Goal: Transaction & Acquisition: Book appointment/travel/reservation

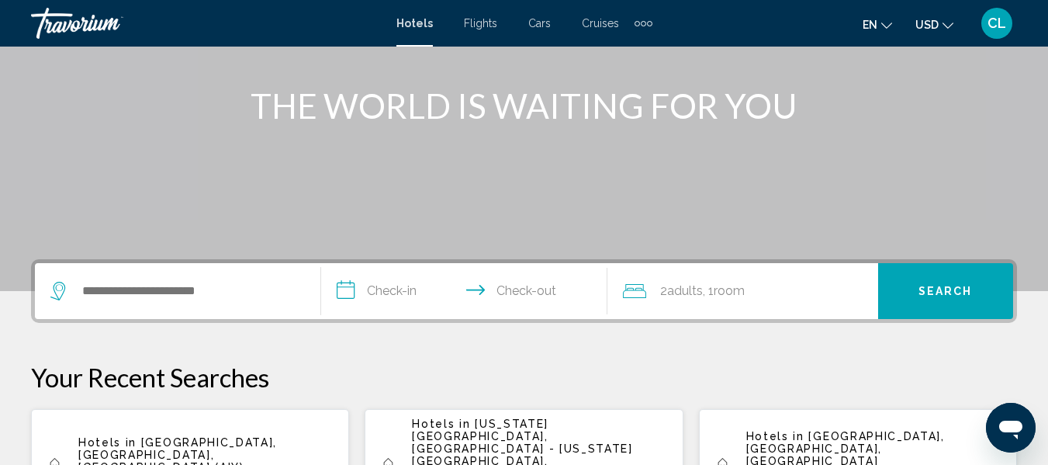
scroll to position [217, 0]
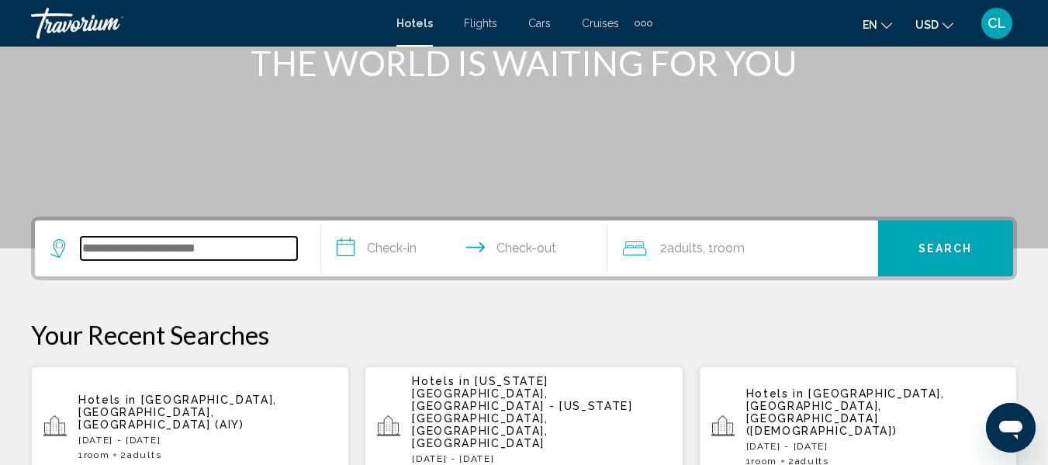
click at [91, 244] on input "Search widget" at bounding box center [189, 248] width 216 height 23
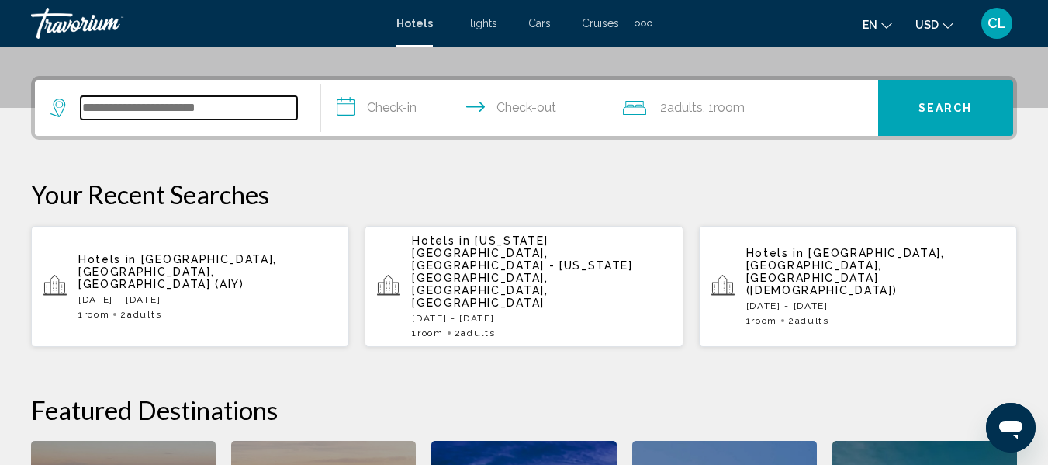
scroll to position [383, 0]
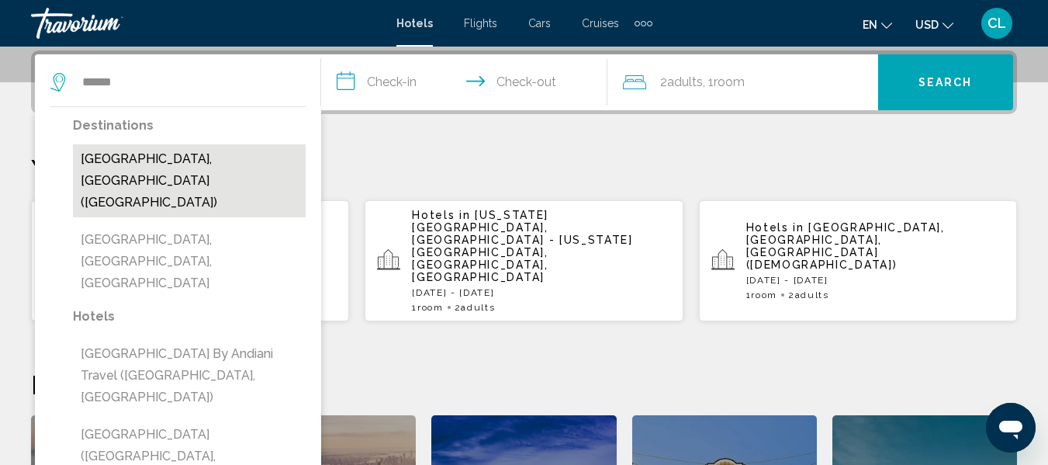
click at [149, 168] on button "[GEOGRAPHIC_DATA], [GEOGRAPHIC_DATA] ([GEOGRAPHIC_DATA])" at bounding box center [189, 180] width 233 height 73
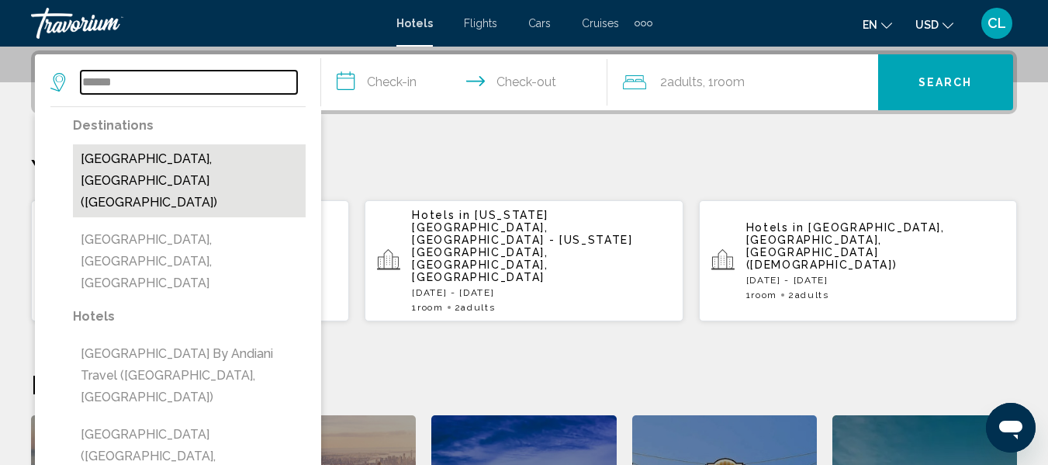
type input "**********"
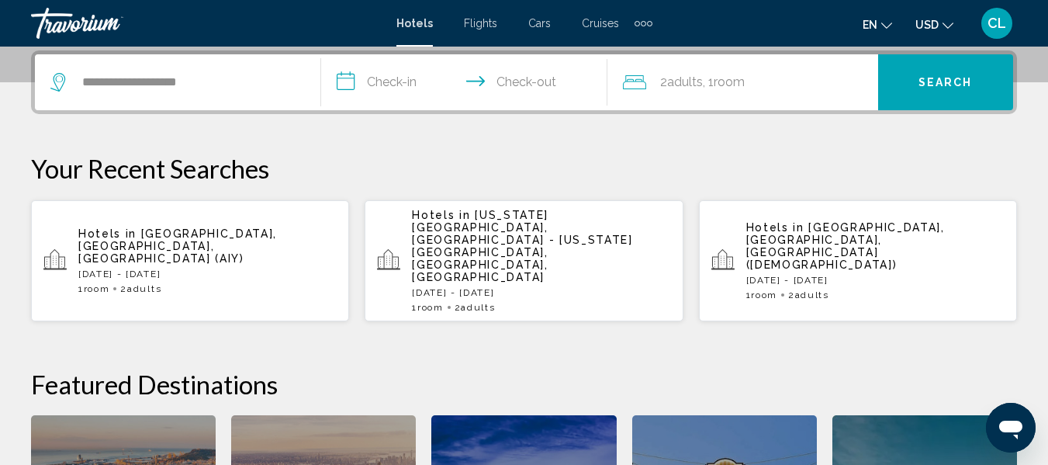
click at [343, 80] on input "**********" at bounding box center [467, 84] width 292 height 60
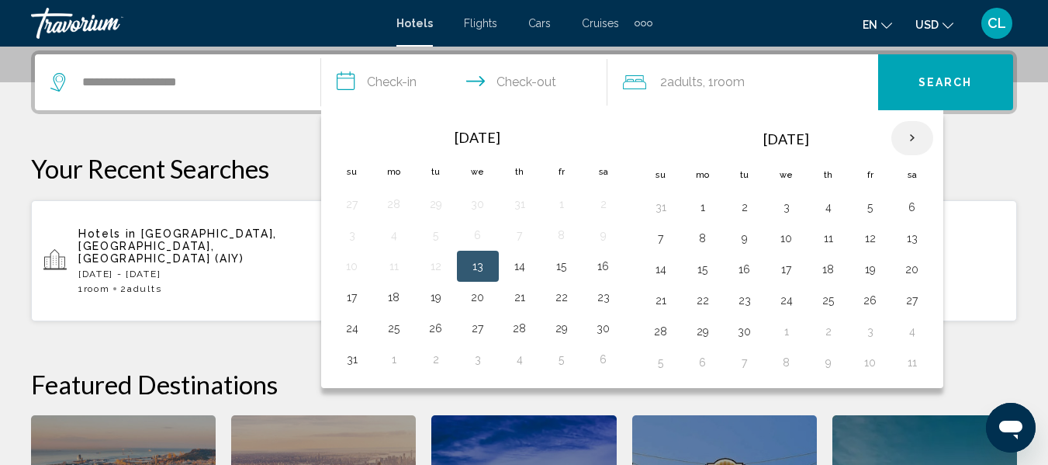
click at [911, 138] on th "Next month" at bounding box center [912, 138] width 42 height 34
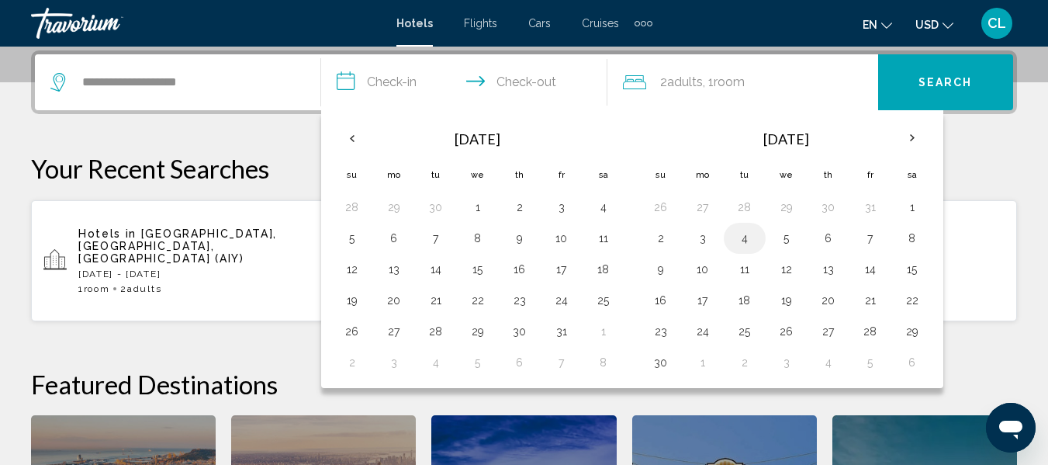
click at [747, 239] on button "4" at bounding box center [744, 238] width 25 height 22
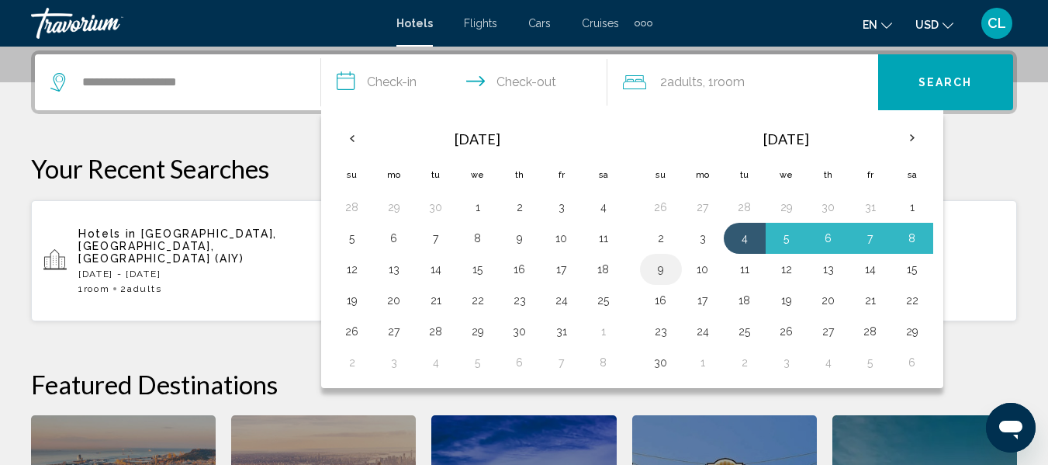
click at [662, 267] on button "9" at bounding box center [660, 269] width 25 height 22
type input "**********"
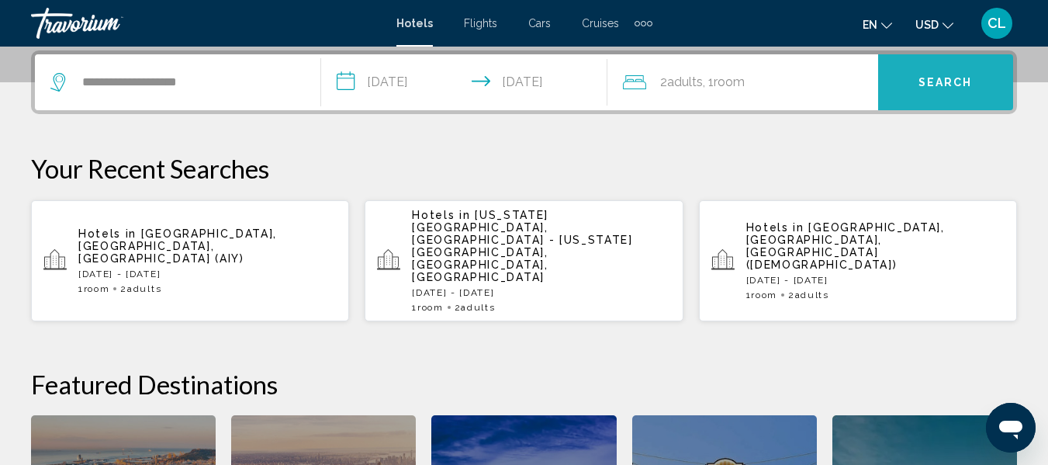
click at [909, 80] on button "Search" at bounding box center [945, 82] width 135 height 56
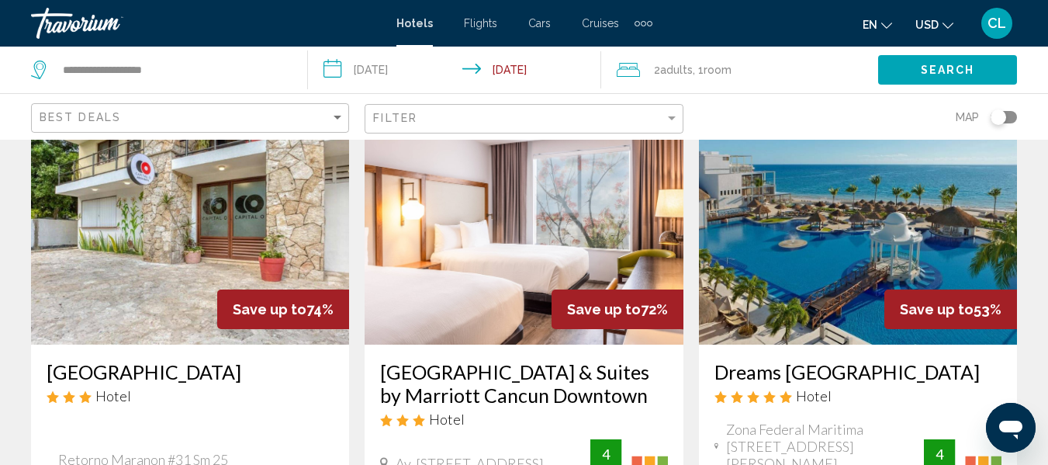
scroll to position [78, 0]
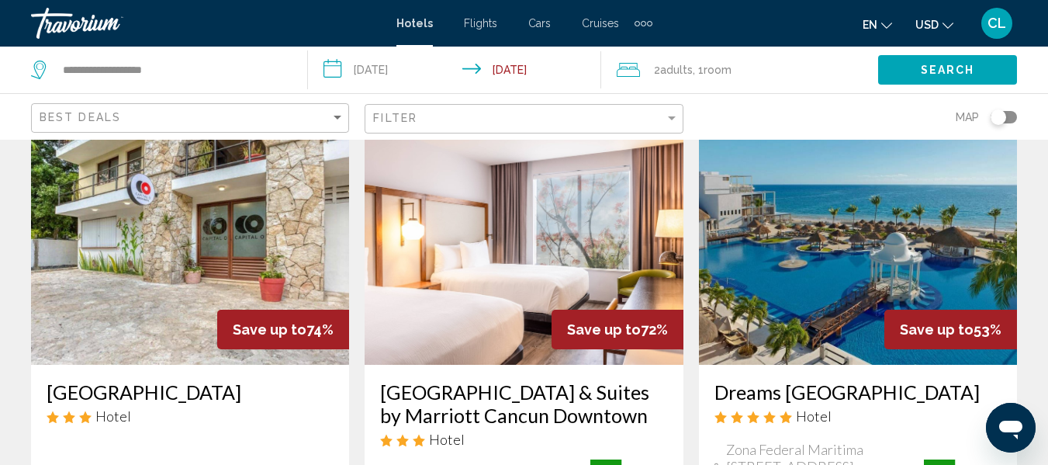
click at [924, 26] on span "USD" at bounding box center [926, 25] width 23 height 12
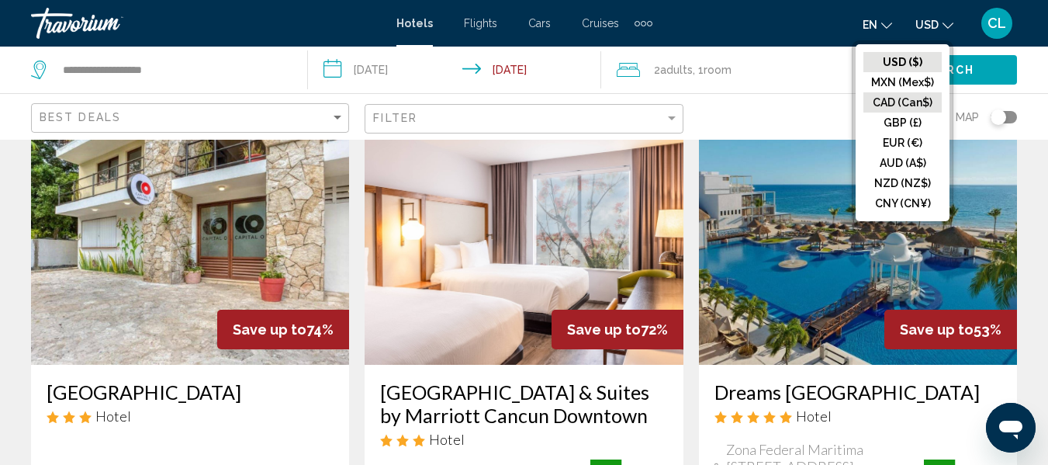
click at [899, 98] on button "CAD (Can$)" at bounding box center [902, 102] width 78 height 20
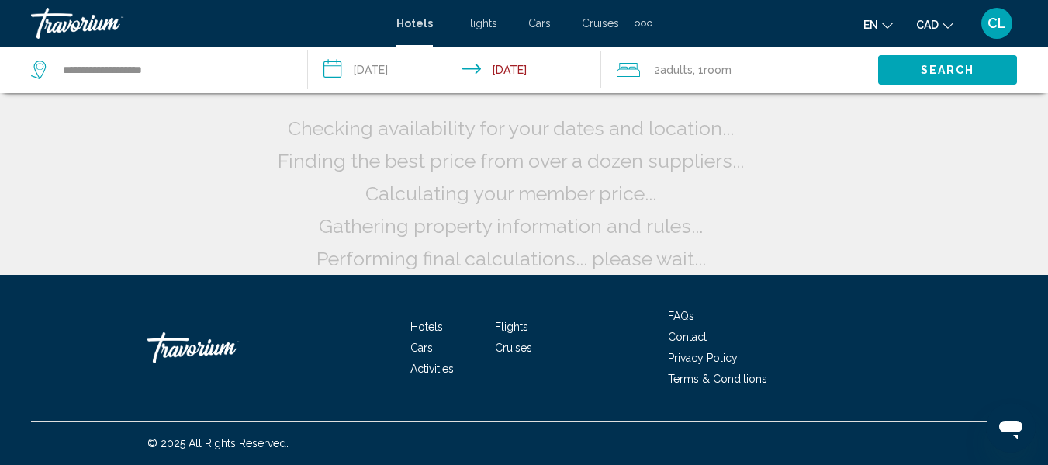
scroll to position [0, 0]
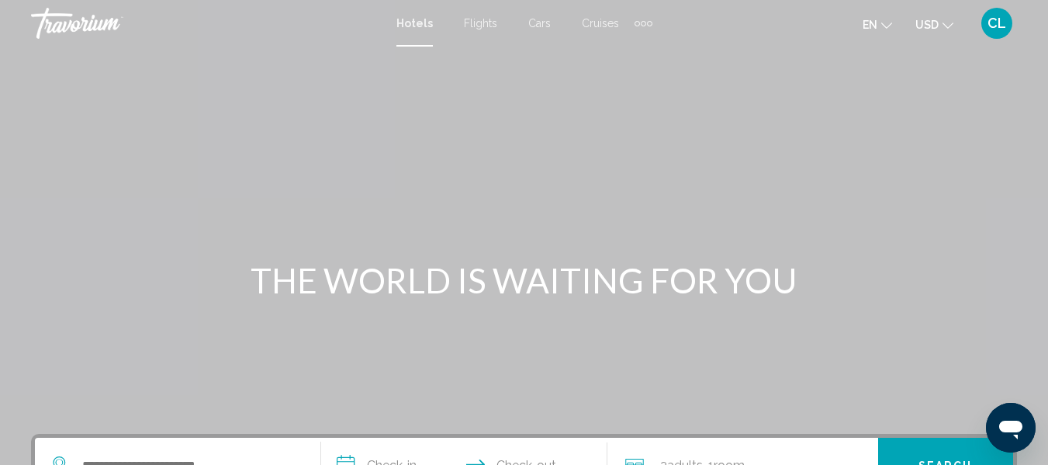
scroll to position [155, 0]
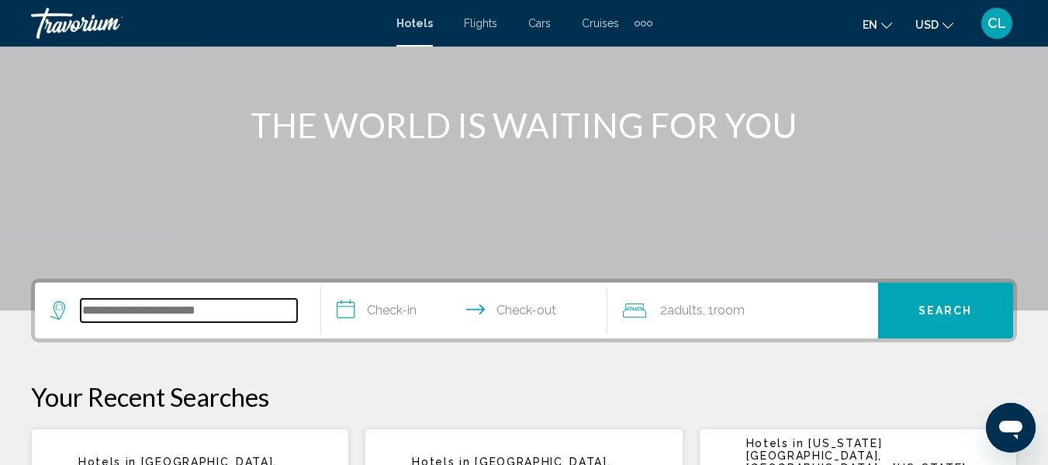
click at [87, 306] on input "Search widget" at bounding box center [189, 310] width 216 height 23
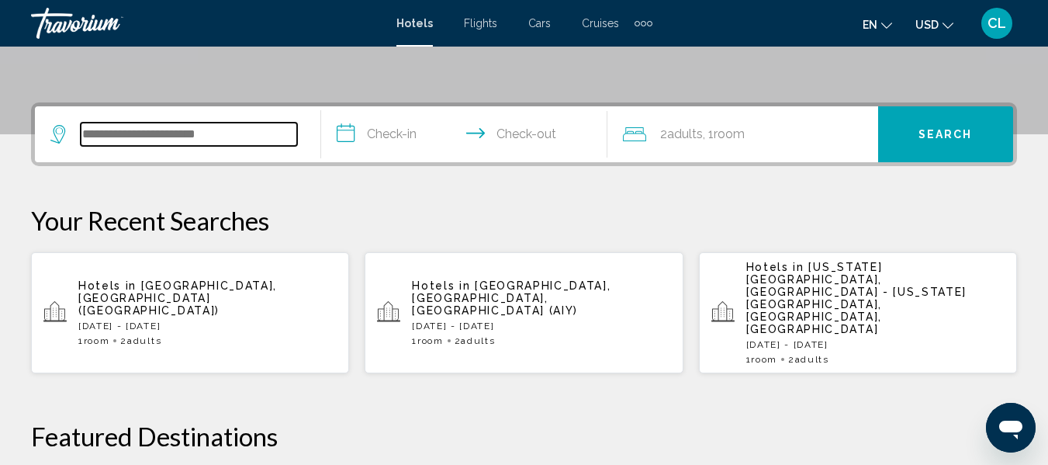
scroll to position [383, 0]
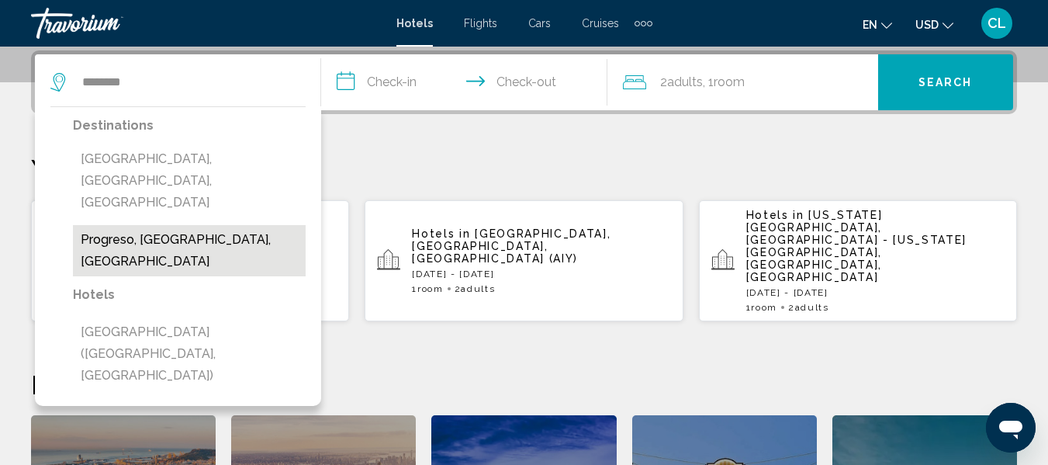
click at [220, 225] on button "Progreso, [GEOGRAPHIC_DATA], [GEOGRAPHIC_DATA]" at bounding box center [189, 250] width 233 height 51
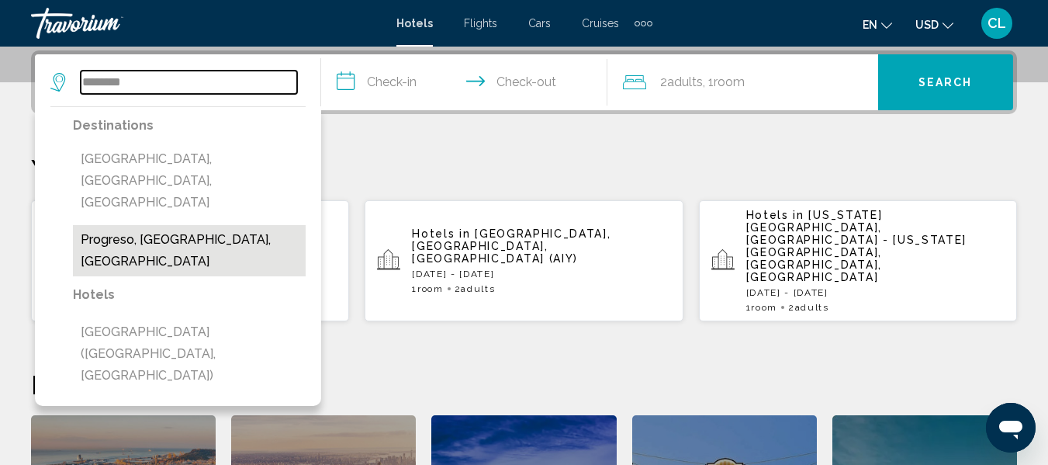
type input "**********"
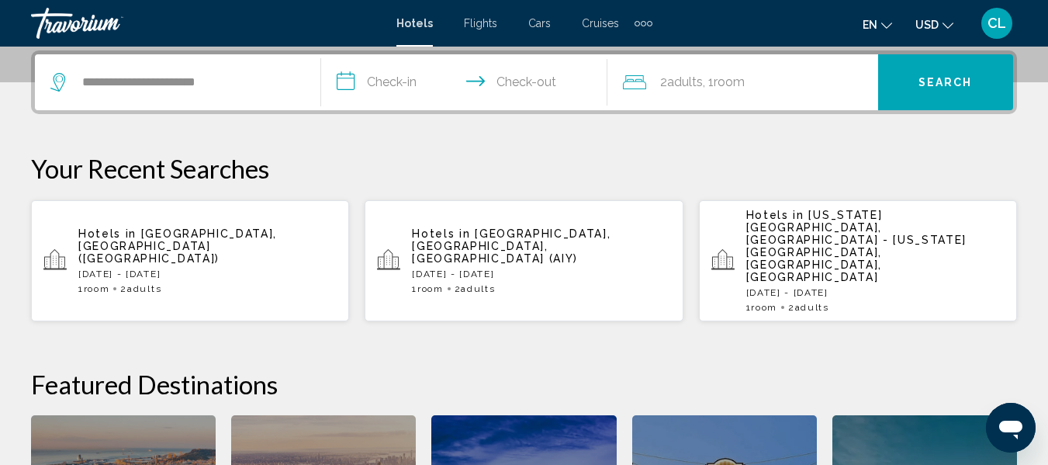
click at [345, 79] on input "**********" at bounding box center [467, 84] width 292 height 60
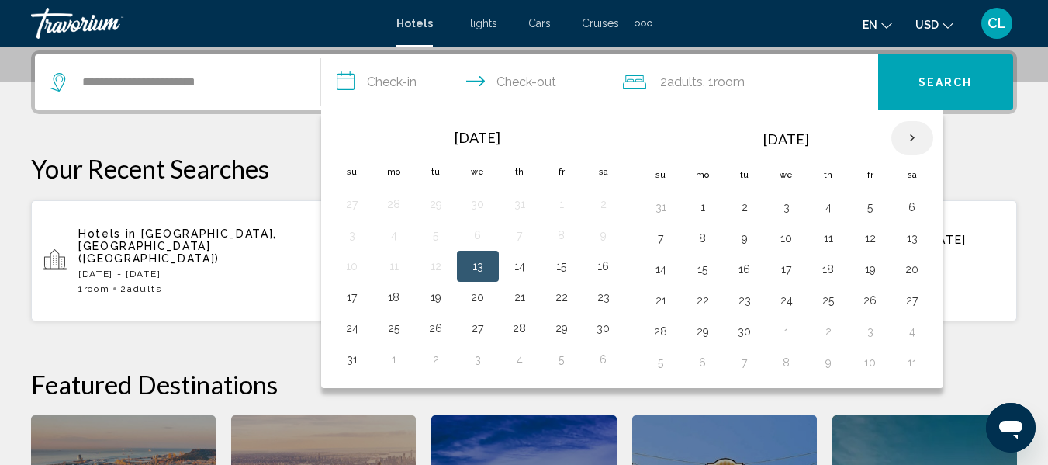
click at [914, 137] on th "Next month" at bounding box center [912, 138] width 42 height 34
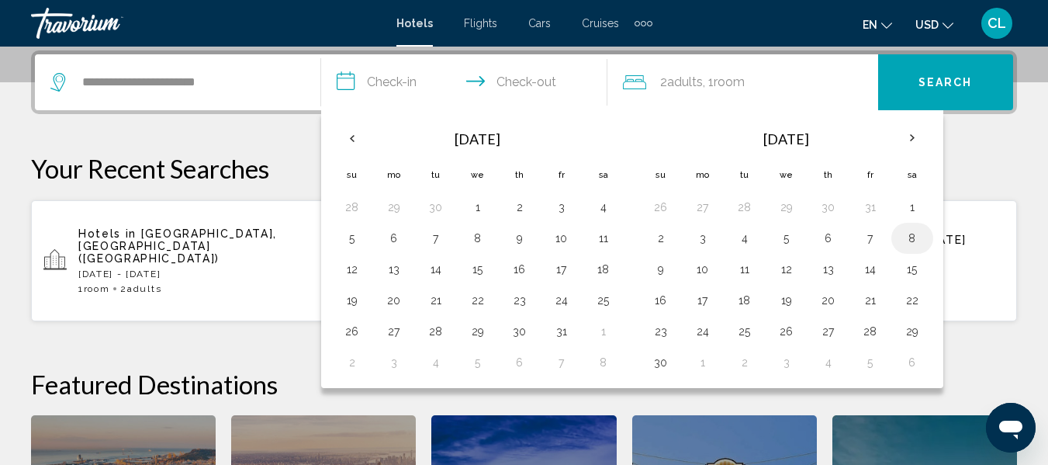
click at [910, 238] on button "8" at bounding box center [912, 238] width 25 height 22
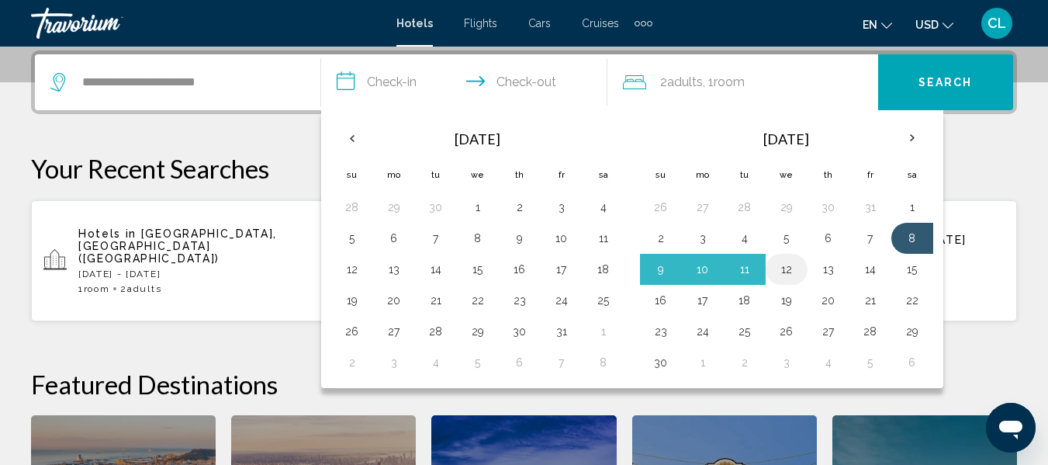
click at [785, 267] on button "12" at bounding box center [786, 269] width 25 height 22
type input "**********"
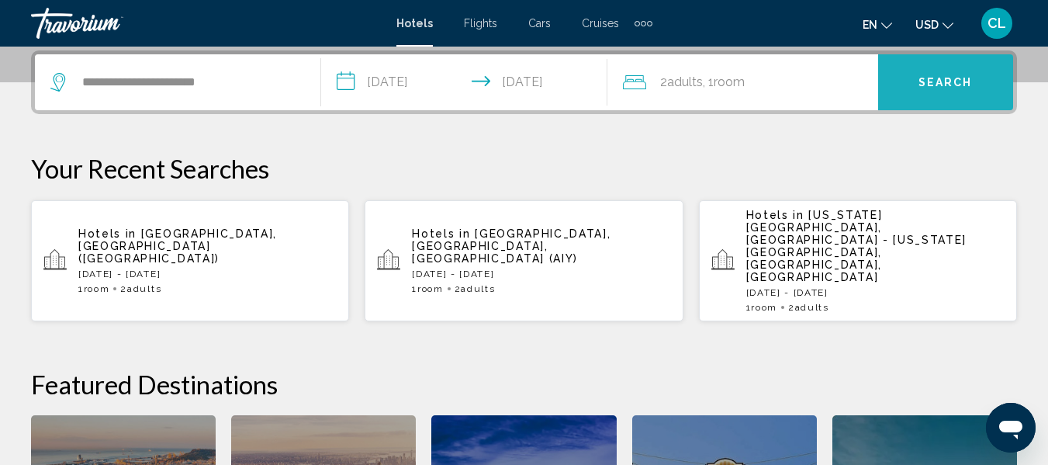
click at [919, 75] on span "Search" at bounding box center [945, 81] width 54 height 12
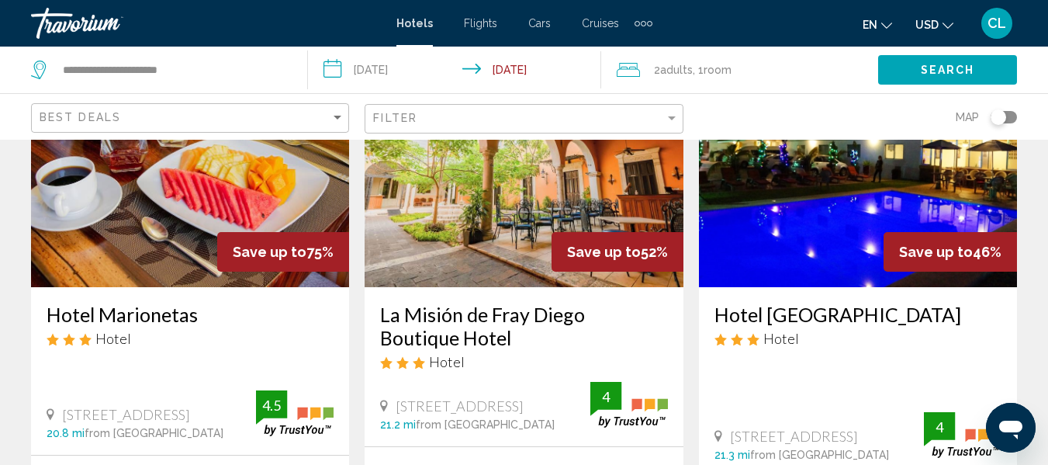
scroll to position [233, 0]
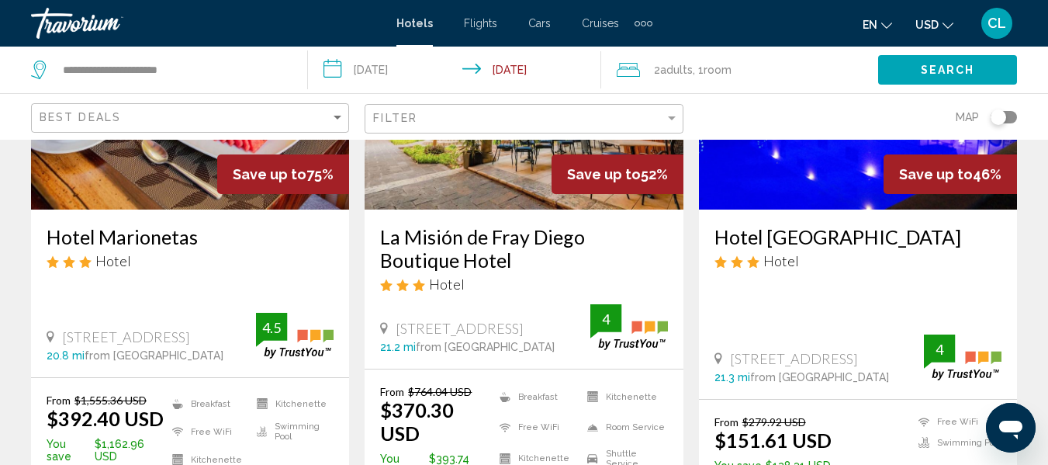
click at [922, 19] on span "USD" at bounding box center [926, 25] width 23 height 12
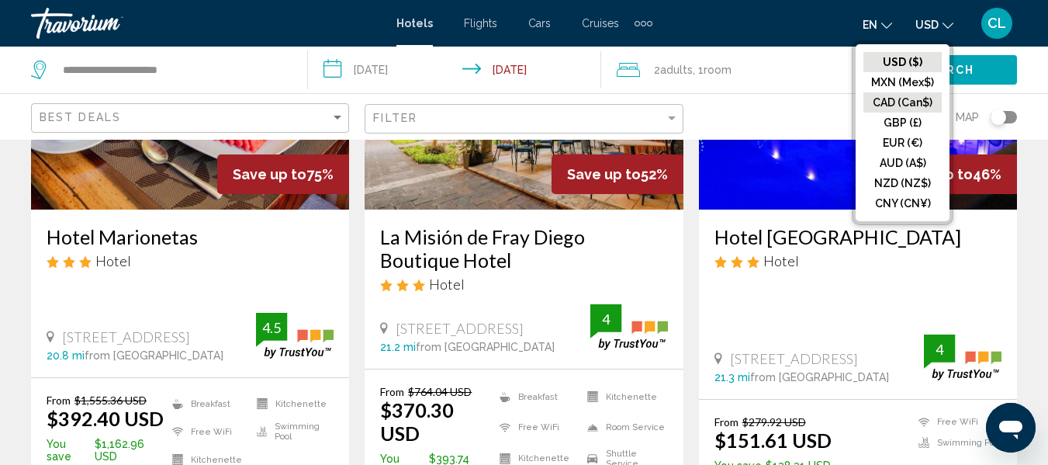
click at [905, 100] on button "CAD (Can$)" at bounding box center [902, 102] width 78 height 20
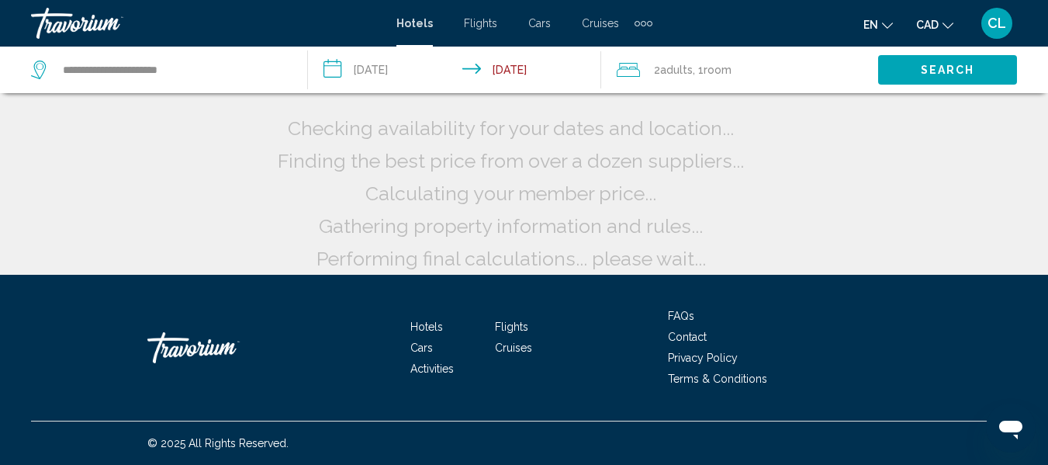
scroll to position [45, 0]
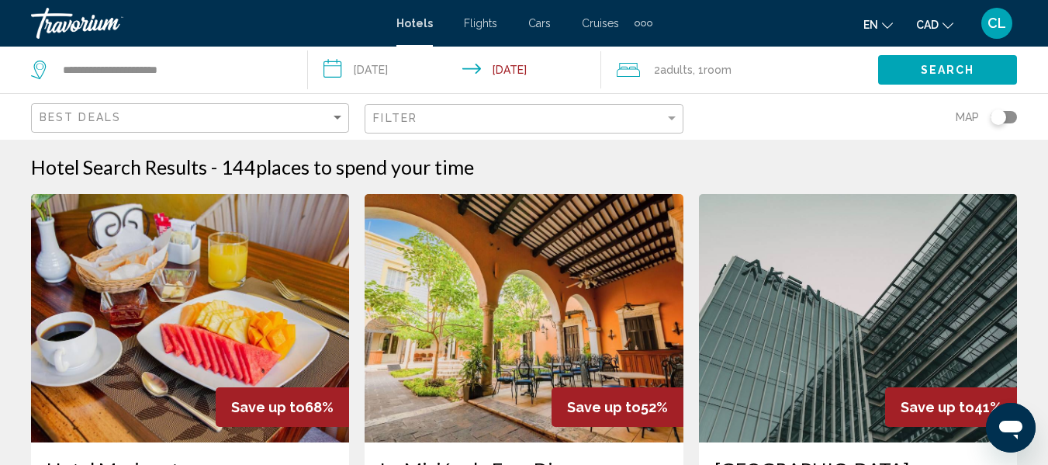
click at [436, 333] on img "Main content" at bounding box center [524, 318] width 318 height 248
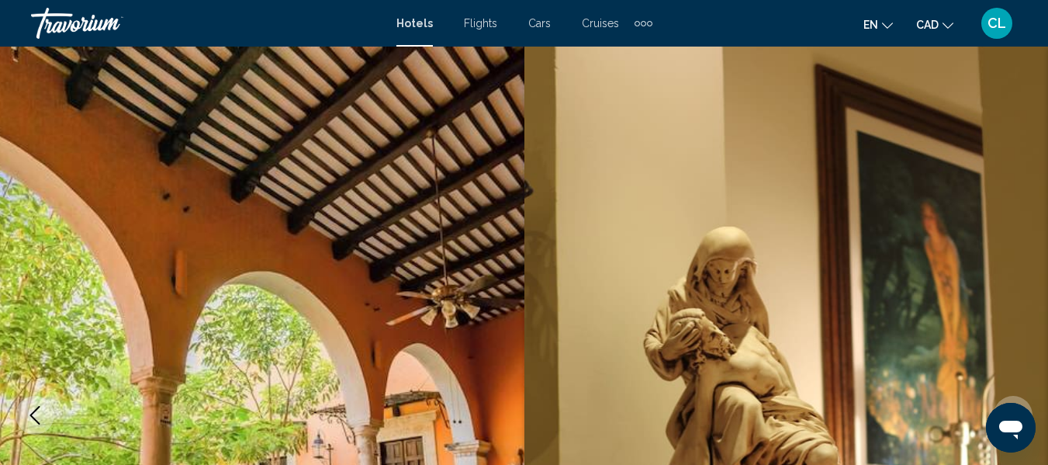
scroll to position [182, 0]
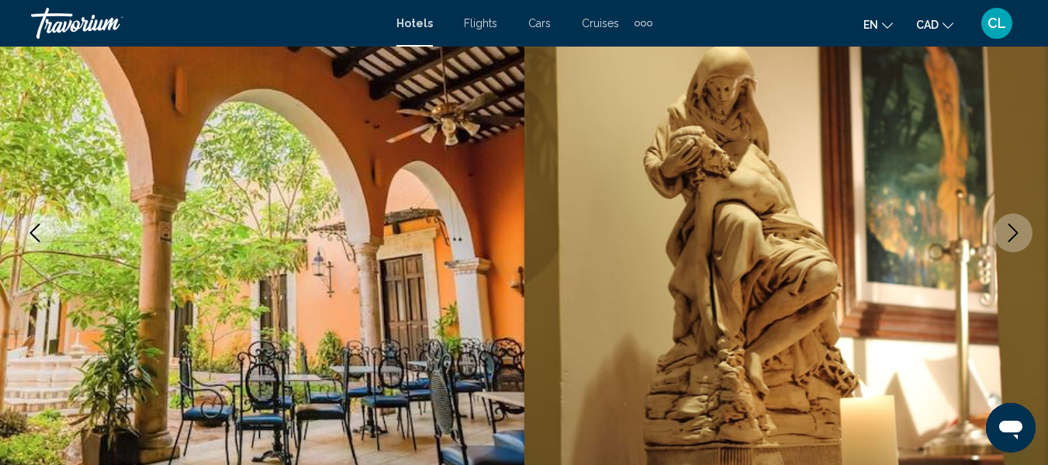
click at [1011, 227] on icon "Next image" at bounding box center [1013, 232] width 19 height 19
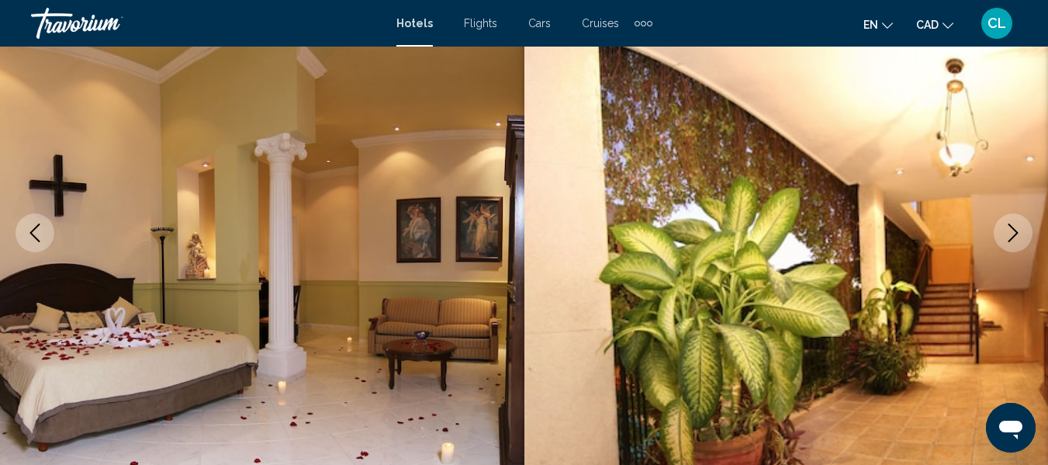
click at [1011, 227] on icon "Next image" at bounding box center [1013, 232] width 19 height 19
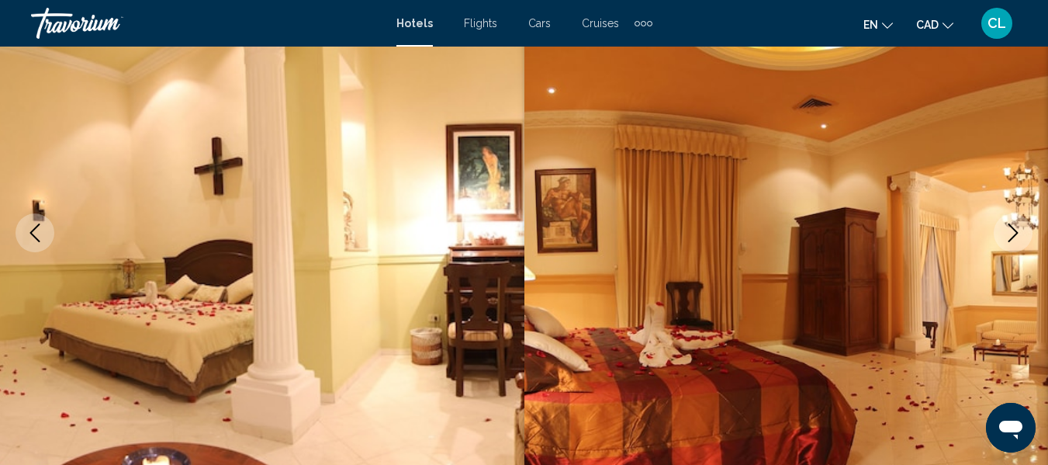
click at [1011, 227] on icon "Next image" at bounding box center [1013, 232] width 19 height 19
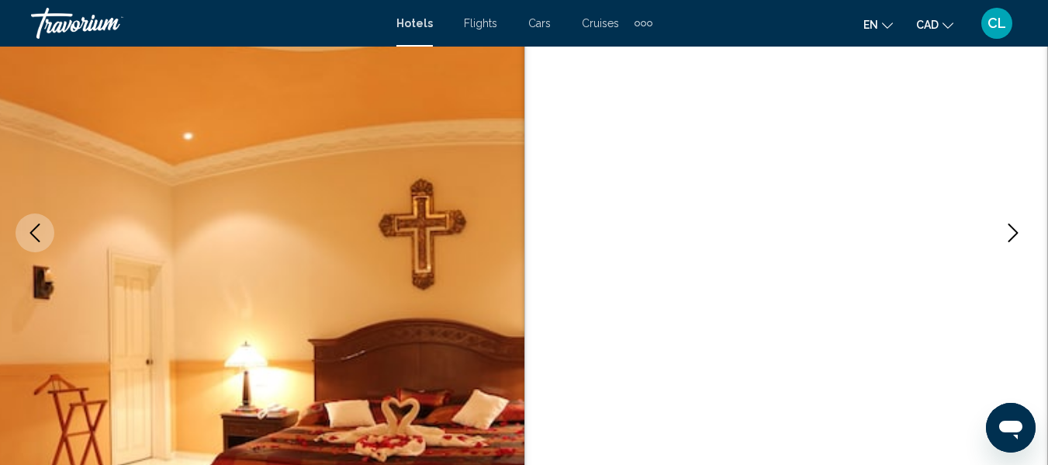
click at [1011, 227] on icon "Next image" at bounding box center [1013, 232] width 19 height 19
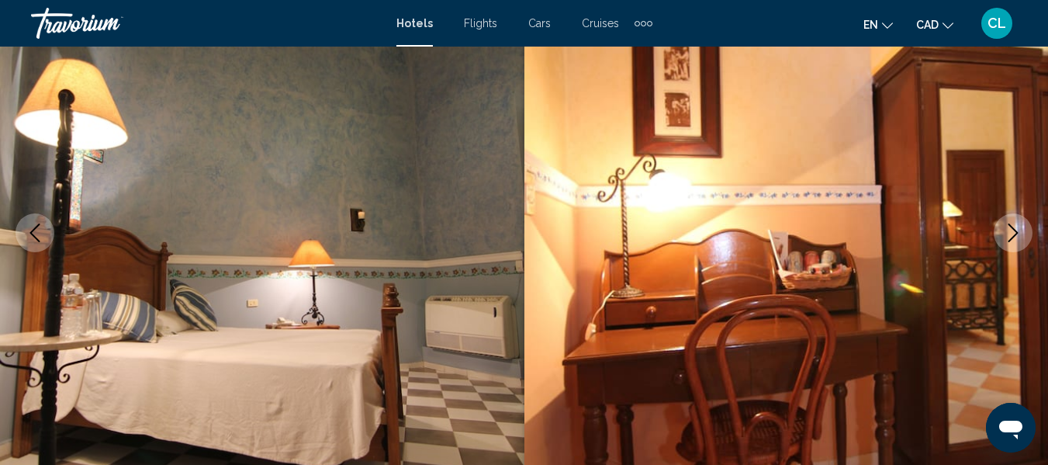
click at [1011, 227] on icon "Next image" at bounding box center [1013, 232] width 19 height 19
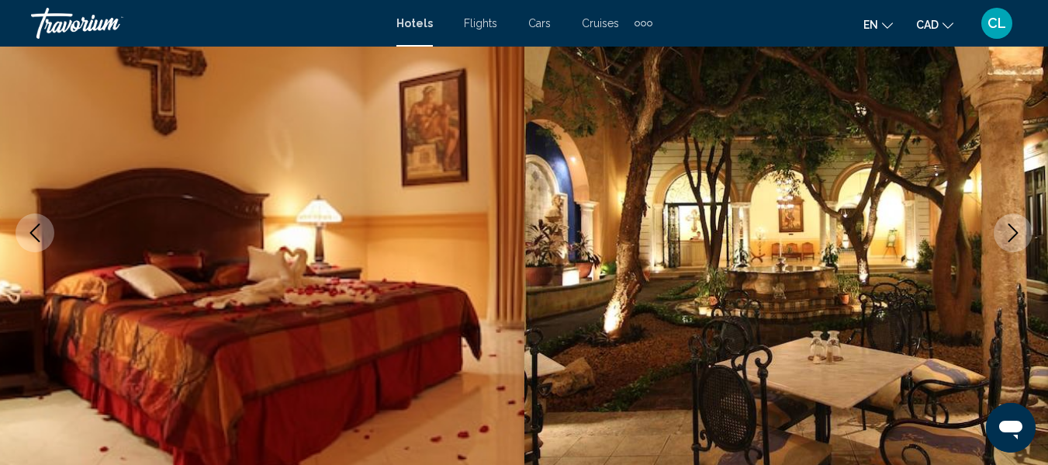
click at [1011, 227] on icon "Next image" at bounding box center [1013, 232] width 19 height 19
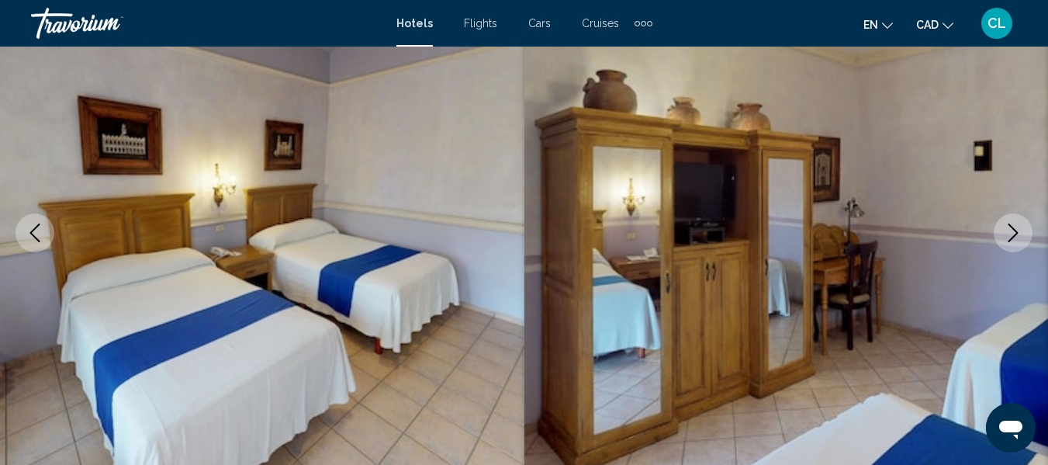
click at [1011, 227] on icon "Next image" at bounding box center [1013, 232] width 19 height 19
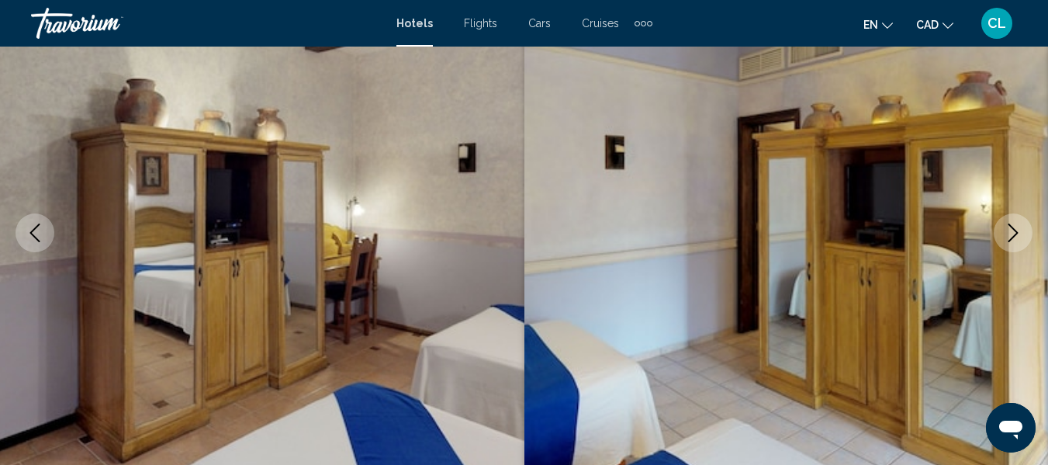
click at [1011, 227] on icon "Next image" at bounding box center [1013, 232] width 19 height 19
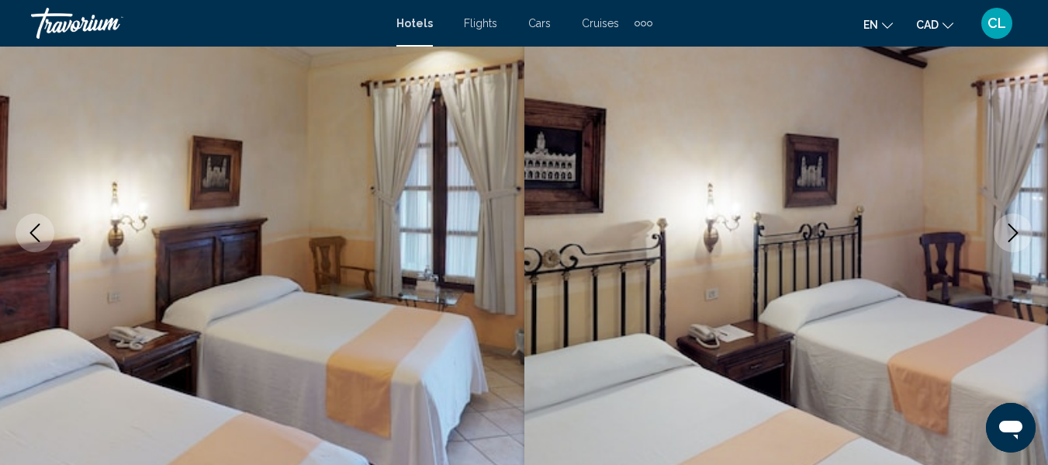
click at [1011, 227] on icon "Next image" at bounding box center [1013, 232] width 19 height 19
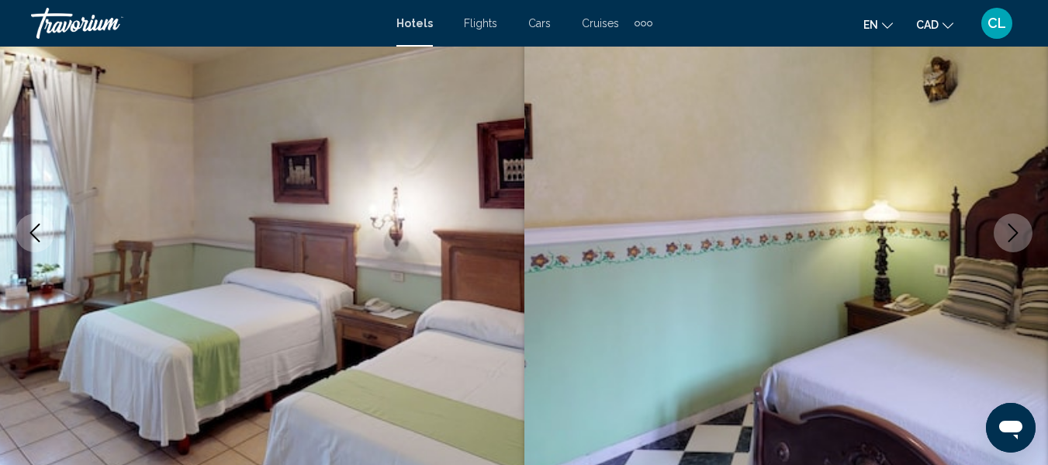
click at [1011, 227] on icon "Next image" at bounding box center [1013, 232] width 19 height 19
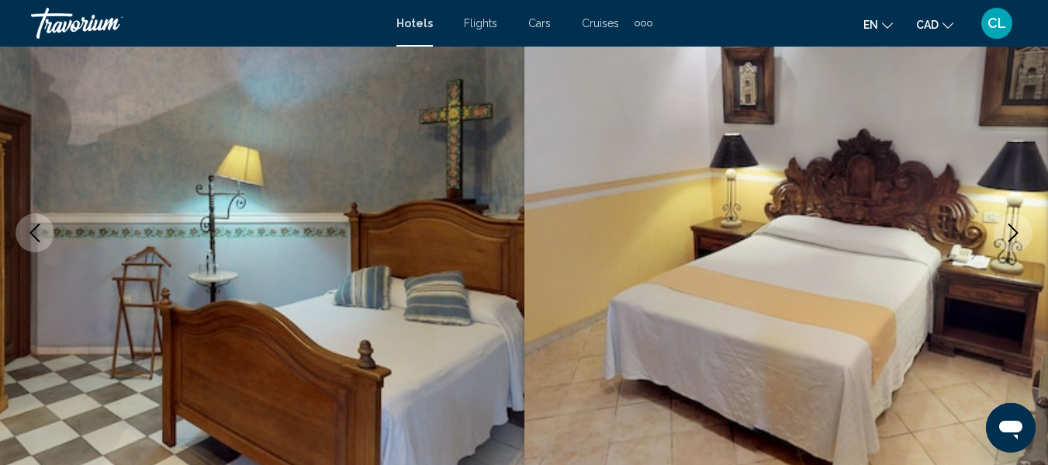
click at [1011, 227] on icon "Next image" at bounding box center [1013, 232] width 19 height 19
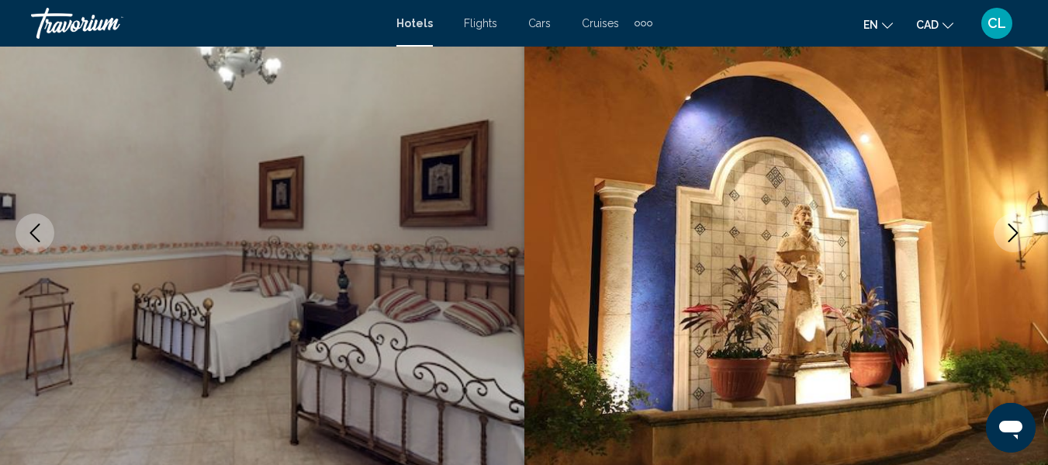
click at [1011, 227] on icon "Next image" at bounding box center [1013, 232] width 19 height 19
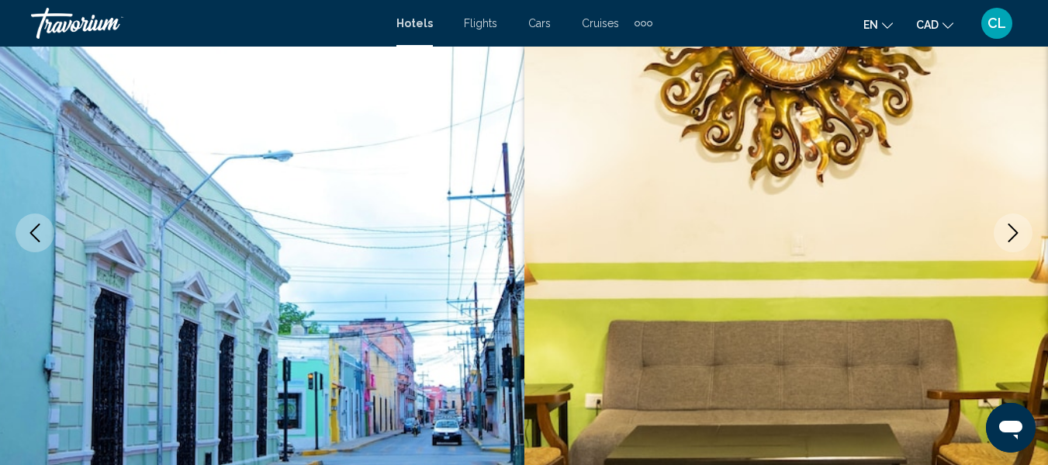
click at [1014, 226] on icon "Next image" at bounding box center [1013, 232] width 19 height 19
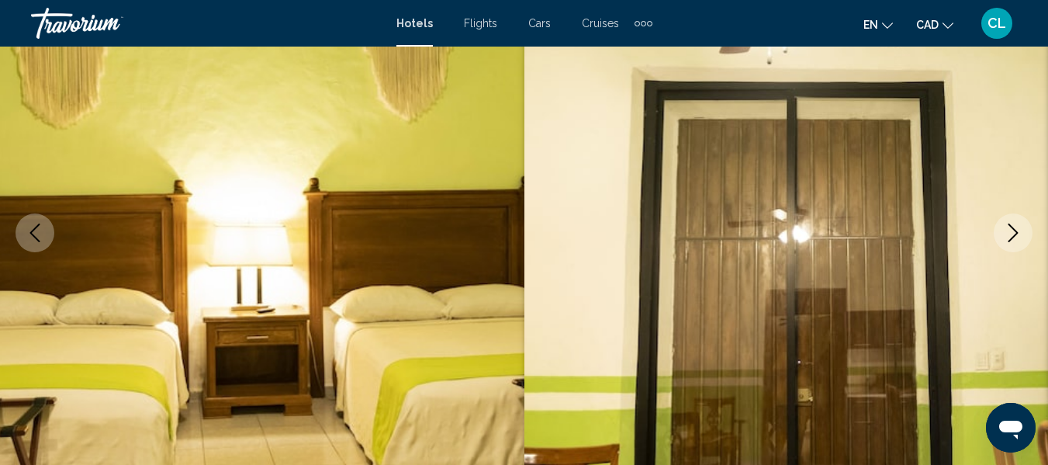
click at [1014, 226] on icon "Next image" at bounding box center [1013, 232] width 19 height 19
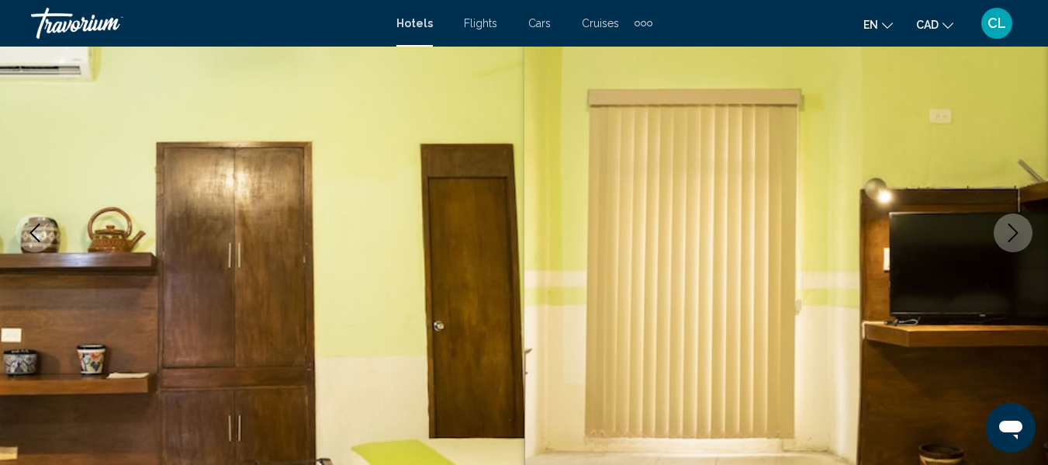
click at [1014, 226] on icon "Next image" at bounding box center [1013, 232] width 19 height 19
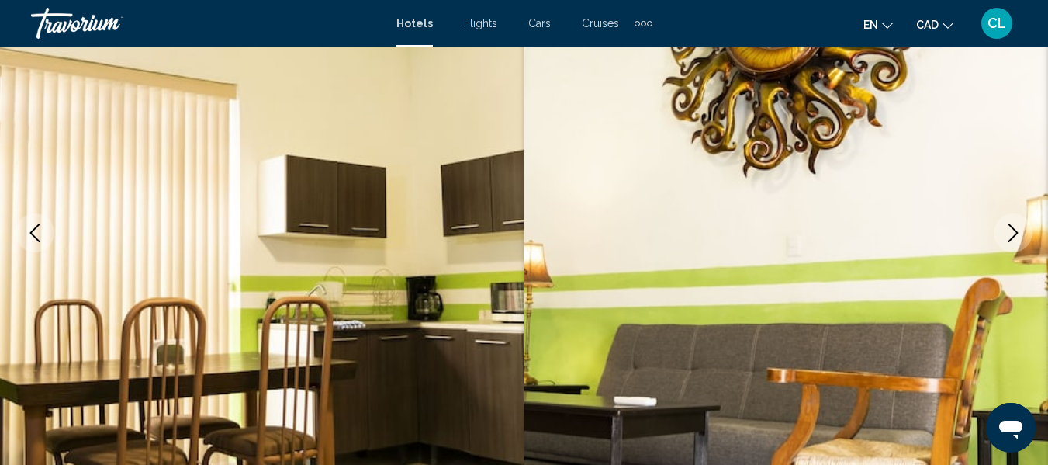
click at [1014, 226] on icon "Next image" at bounding box center [1013, 232] width 19 height 19
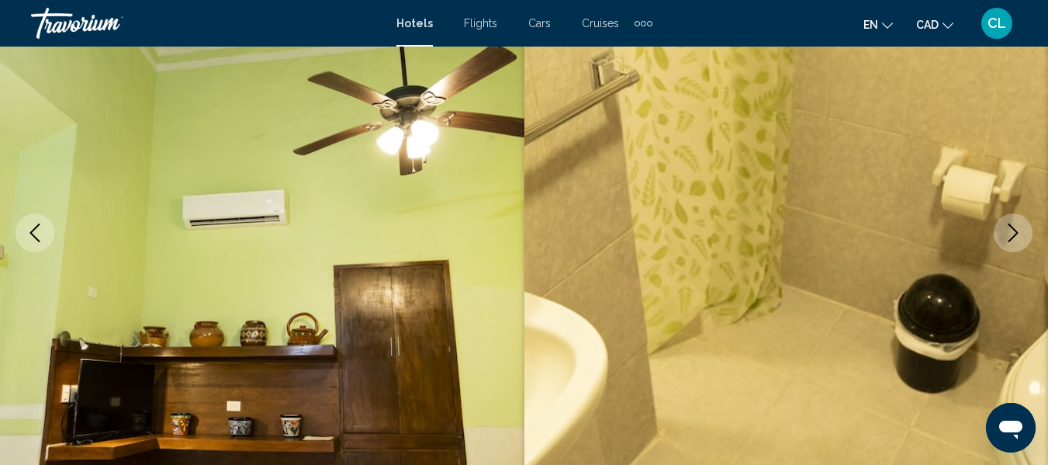
click at [1014, 226] on icon "Next image" at bounding box center [1013, 232] width 19 height 19
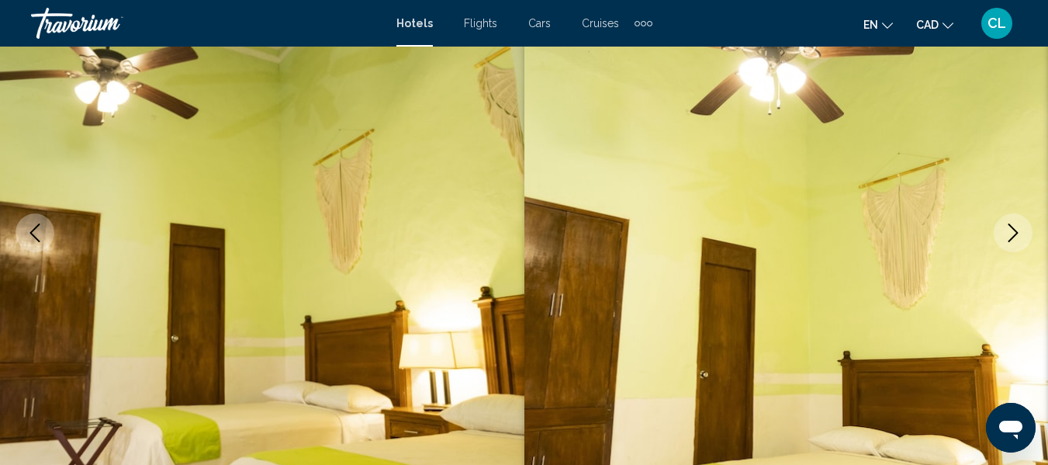
click at [1014, 226] on icon "Next image" at bounding box center [1013, 232] width 19 height 19
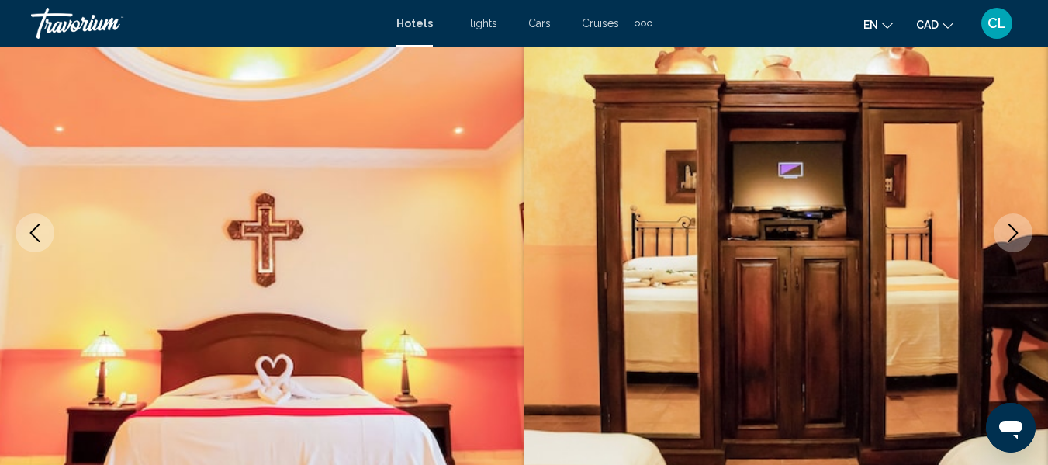
click at [1014, 226] on icon "Next image" at bounding box center [1013, 232] width 19 height 19
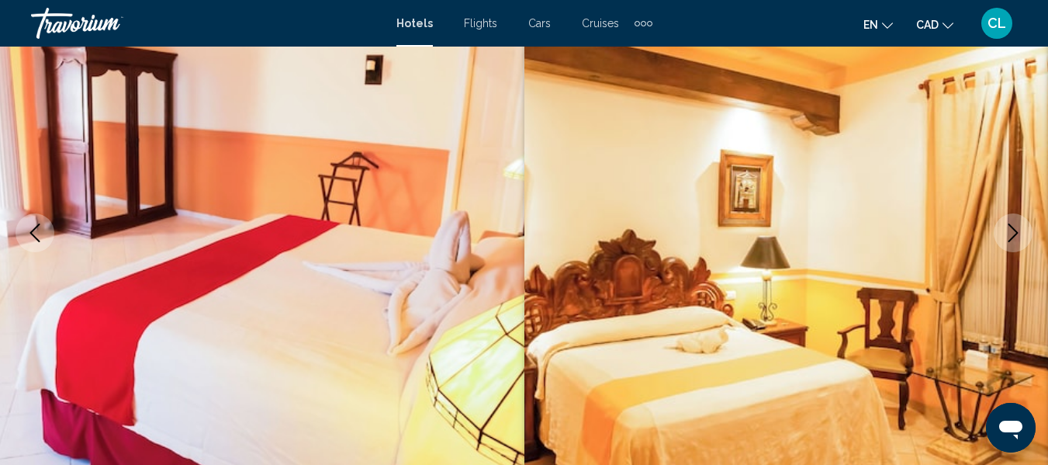
click at [1014, 223] on icon "Next image" at bounding box center [1013, 232] width 19 height 19
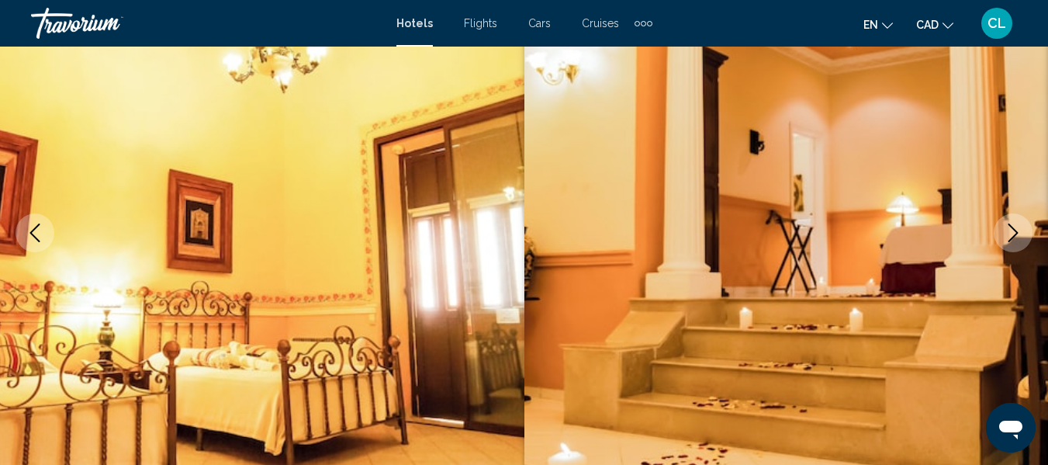
click at [1014, 223] on icon "Next image" at bounding box center [1013, 232] width 19 height 19
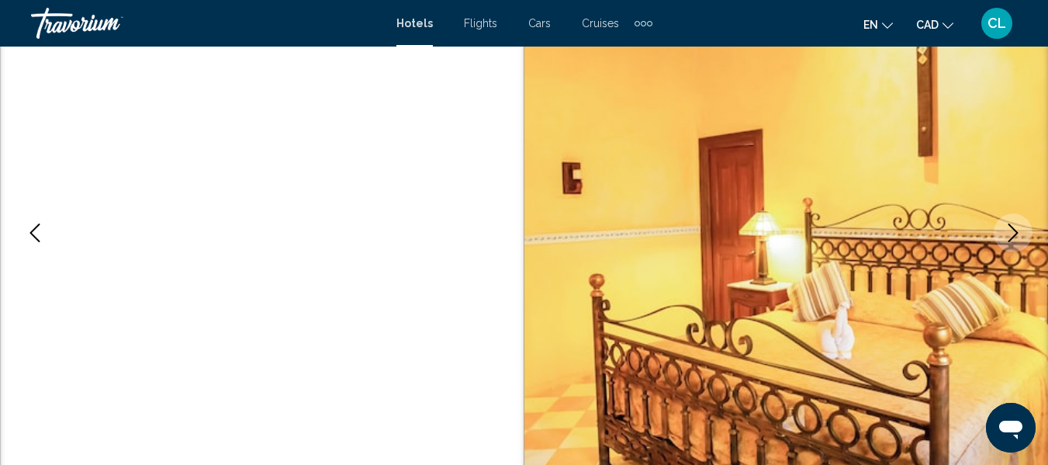
click at [1014, 223] on icon "Next image" at bounding box center [1013, 232] width 19 height 19
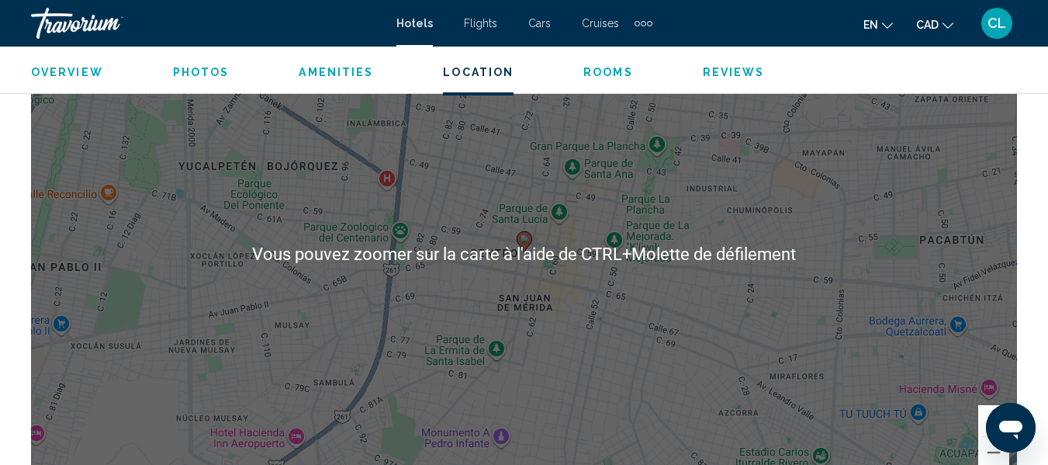
scroll to position [1578, 0]
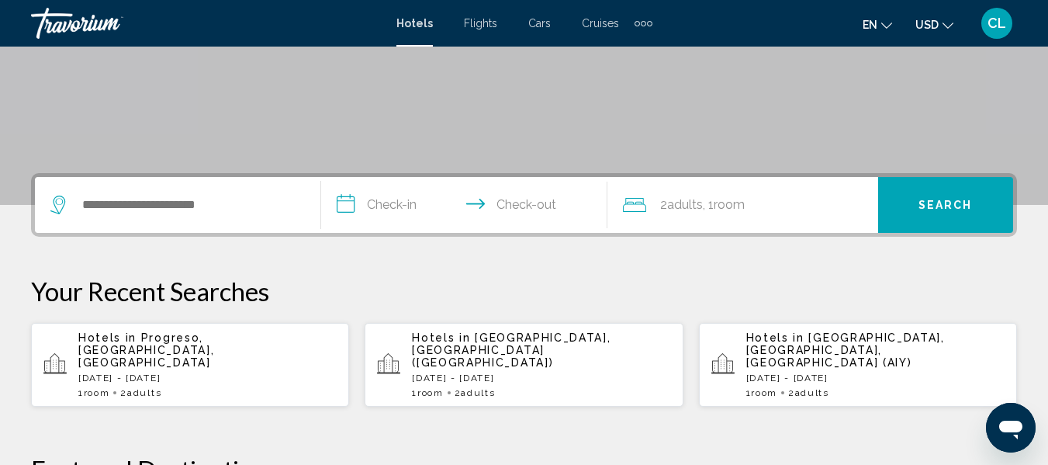
scroll to position [233, 0]
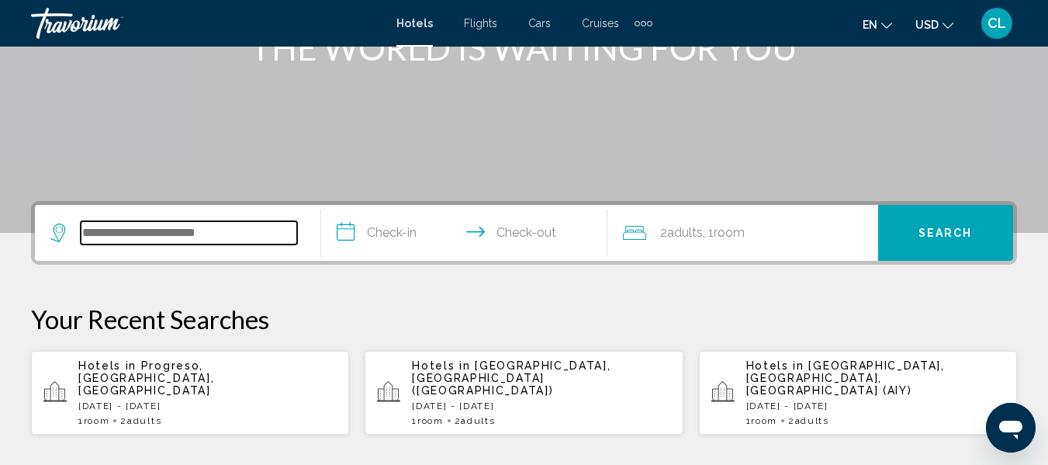
click at [111, 234] on input "Search widget" at bounding box center [189, 232] width 216 height 23
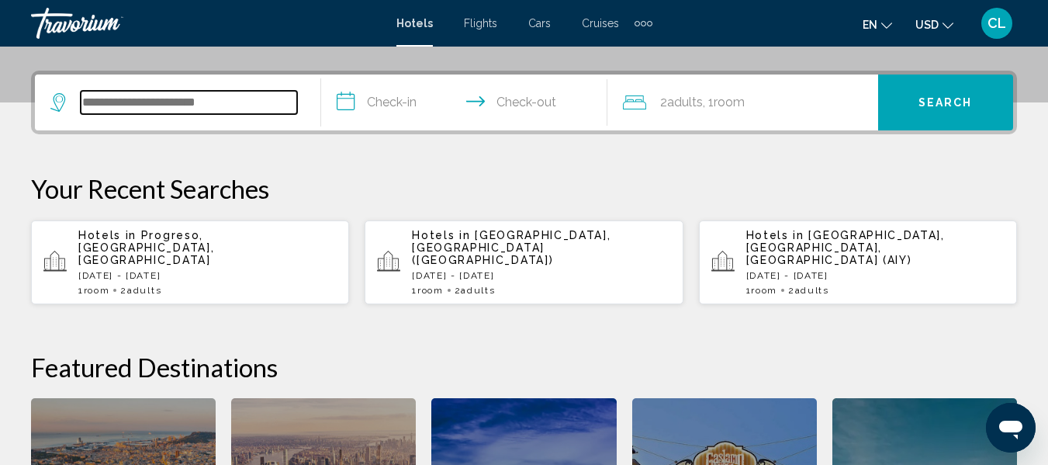
scroll to position [383, 0]
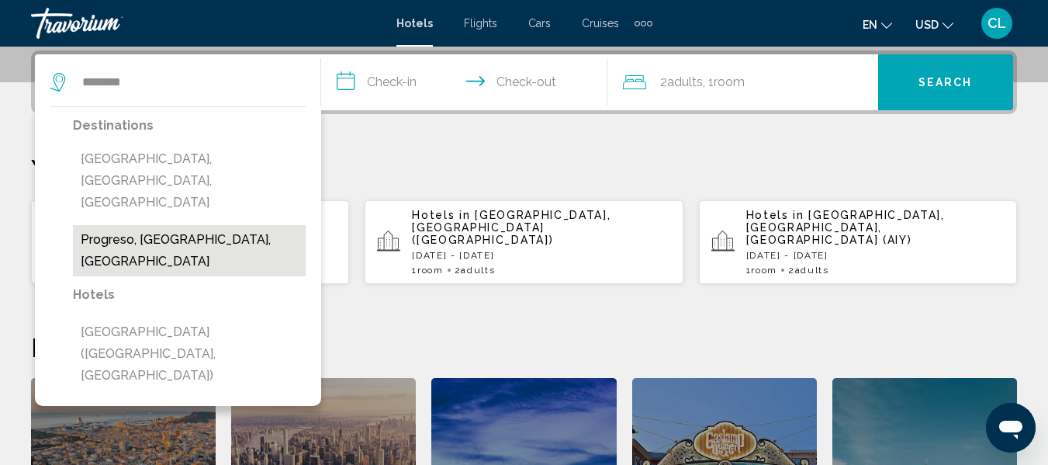
click at [151, 225] on button "Progreso, [GEOGRAPHIC_DATA], [GEOGRAPHIC_DATA]" at bounding box center [189, 250] width 233 height 51
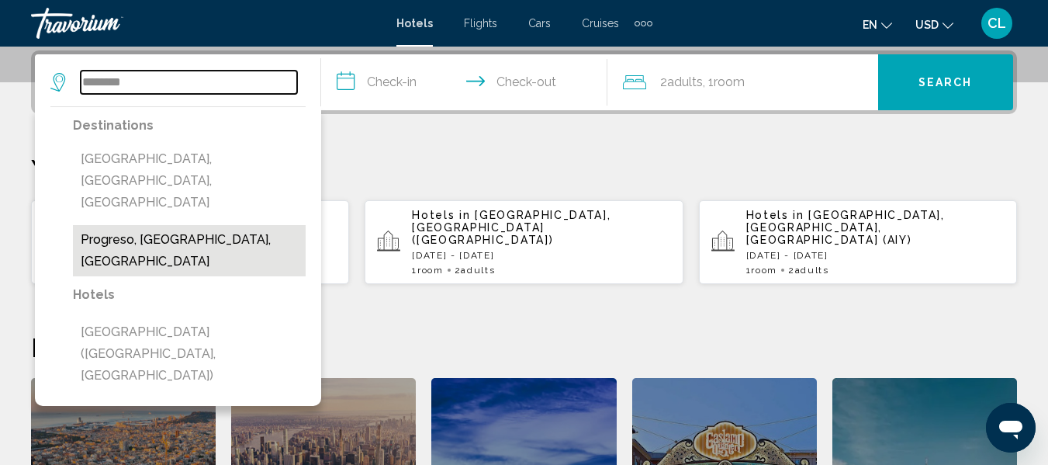
type input "**********"
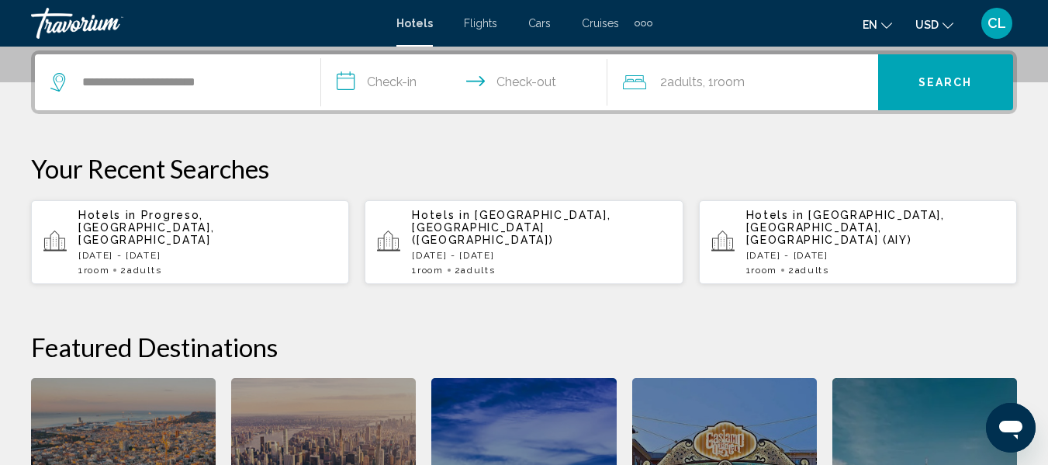
click at [342, 74] on input "**********" at bounding box center [467, 84] width 292 height 60
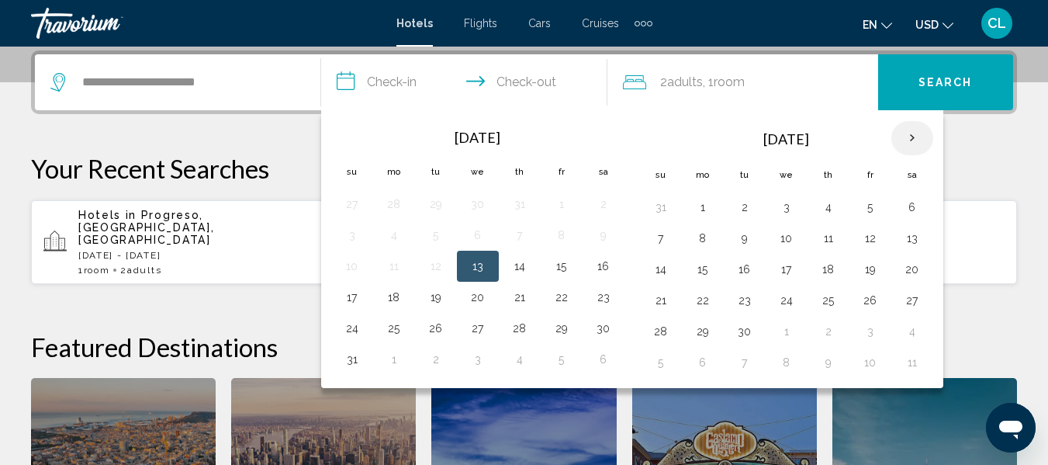
click at [908, 130] on th "Next month" at bounding box center [912, 138] width 42 height 34
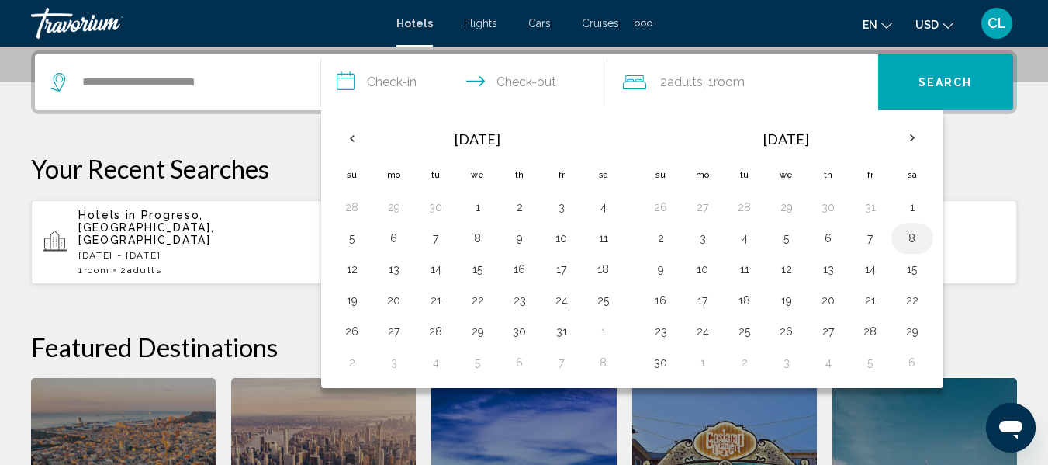
click at [914, 238] on button "8" at bounding box center [912, 238] width 25 height 22
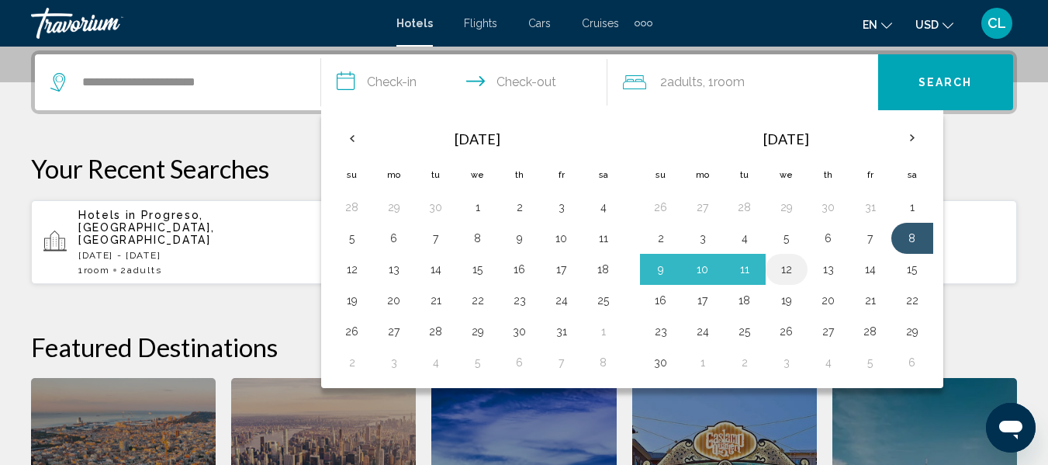
click at [785, 267] on button "12" at bounding box center [786, 269] width 25 height 22
type input "**********"
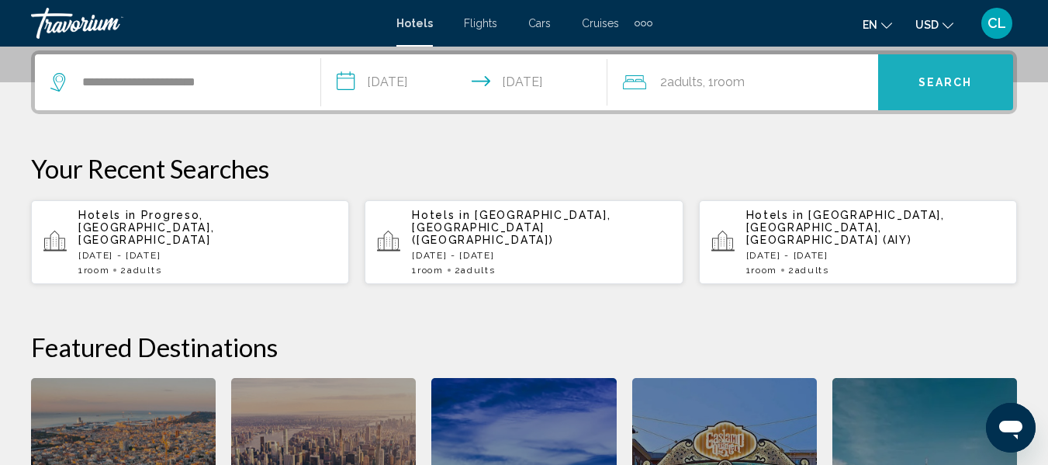
click at [952, 71] on button "Search" at bounding box center [945, 82] width 135 height 56
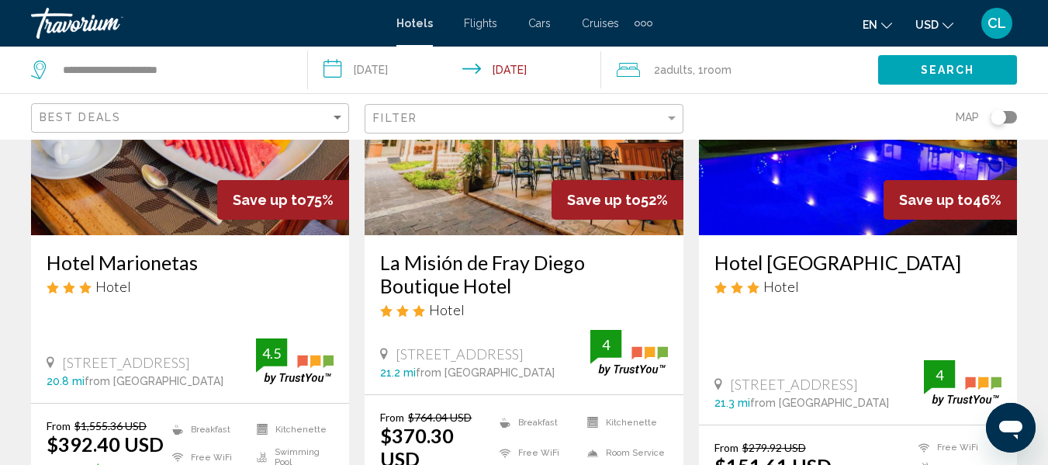
scroll to position [233, 0]
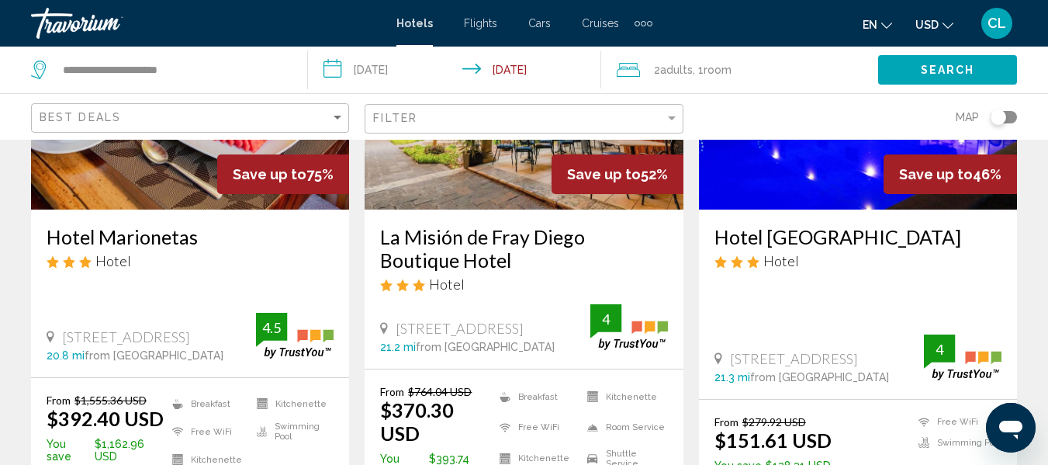
click at [921, 22] on span "USD" at bounding box center [926, 25] width 23 height 12
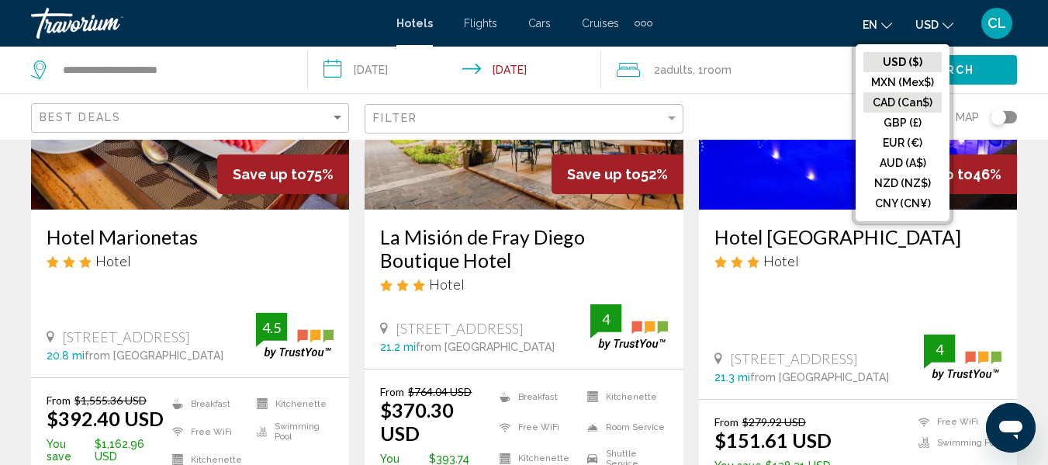
click at [900, 102] on button "CAD (Can$)" at bounding box center [902, 102] width 78 height 20
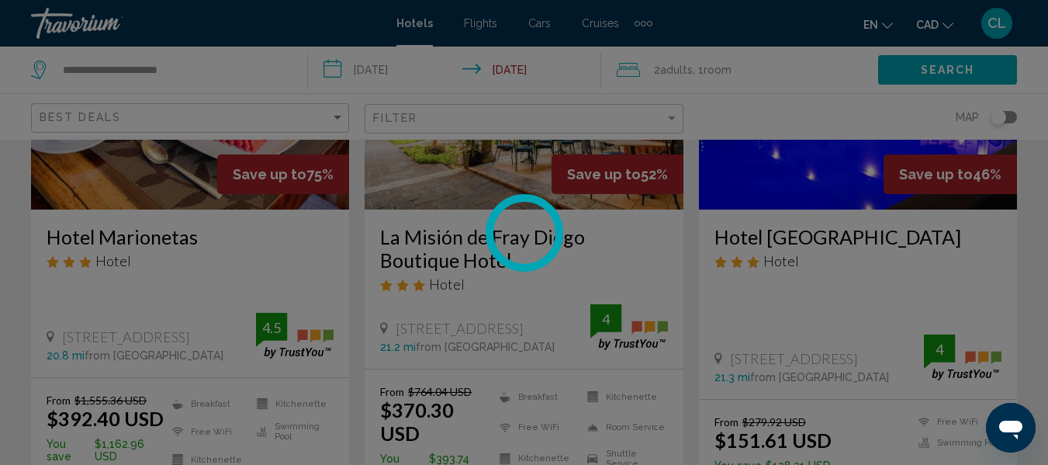
scroll to position [45, 0]
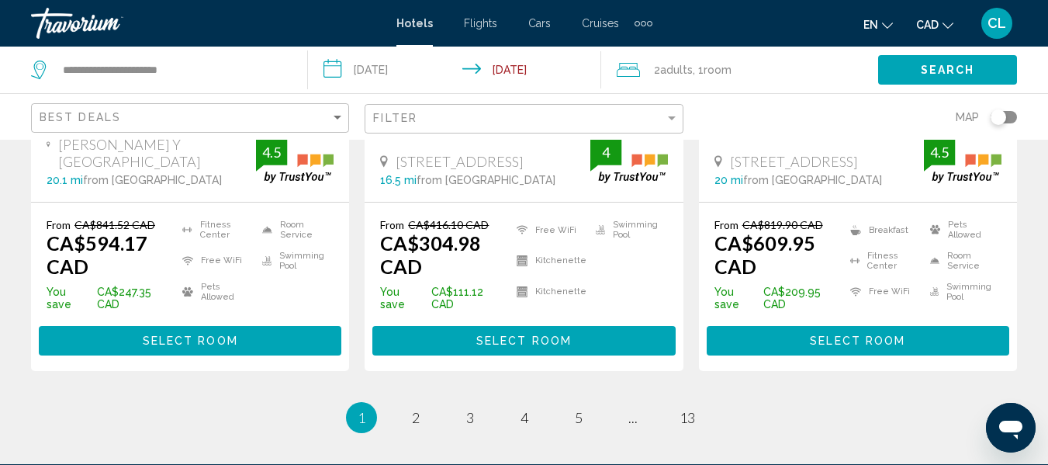
scroll to position [2195, 0]
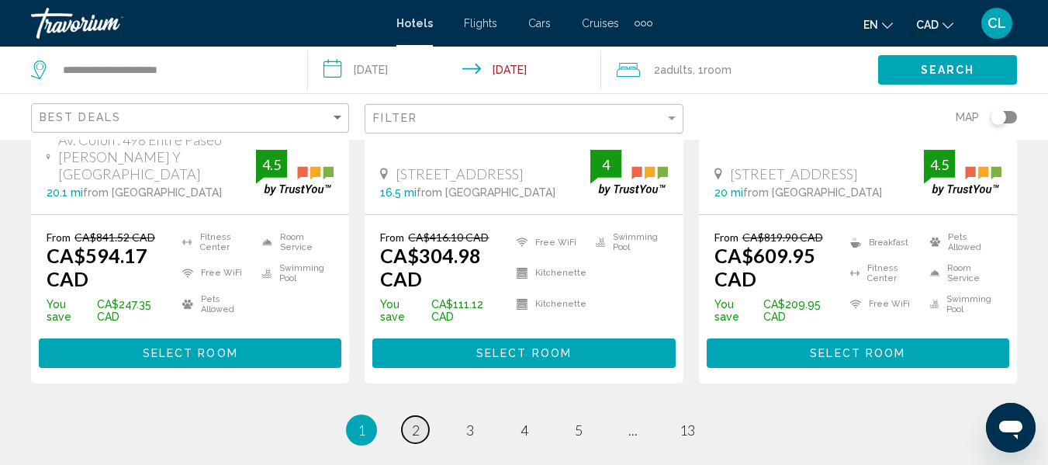
click at [416, 421] on span "2" at bounding box center [416, 429] width 8 height 17
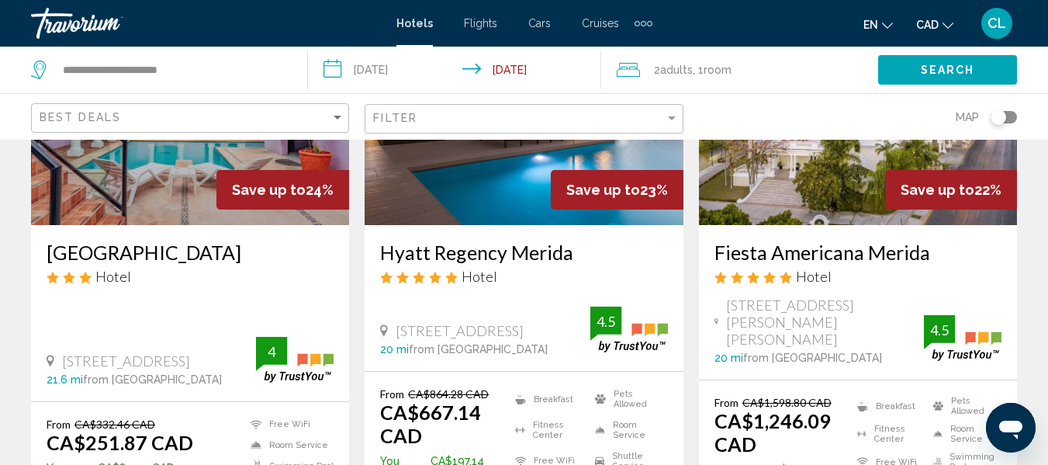
scroll to position [853, 0]
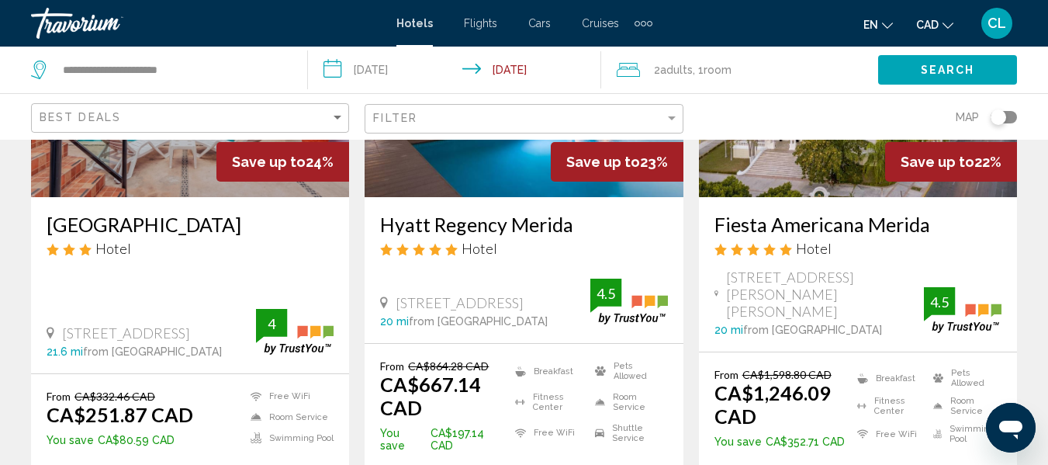
click at [179, 151] on img "Main content" at bounding box center [190, 73] width 318 height 248
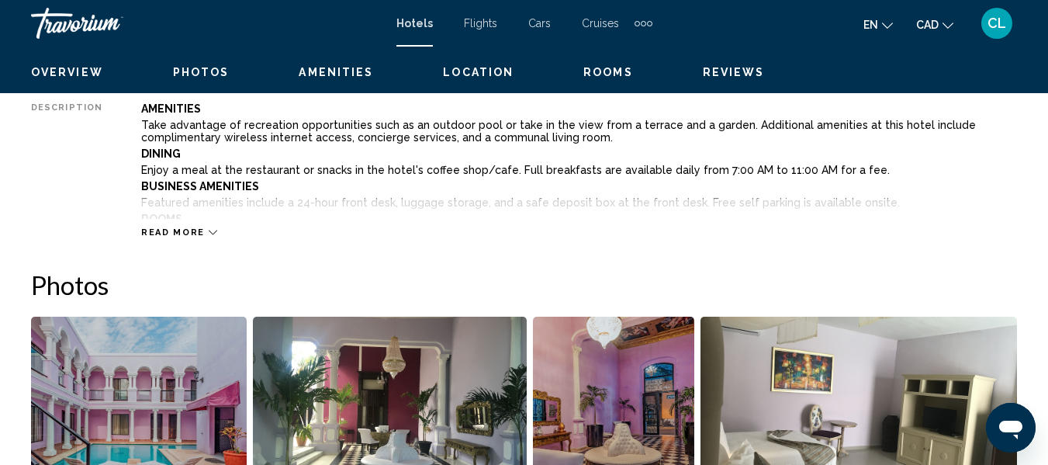
scroll to position [182, 0]
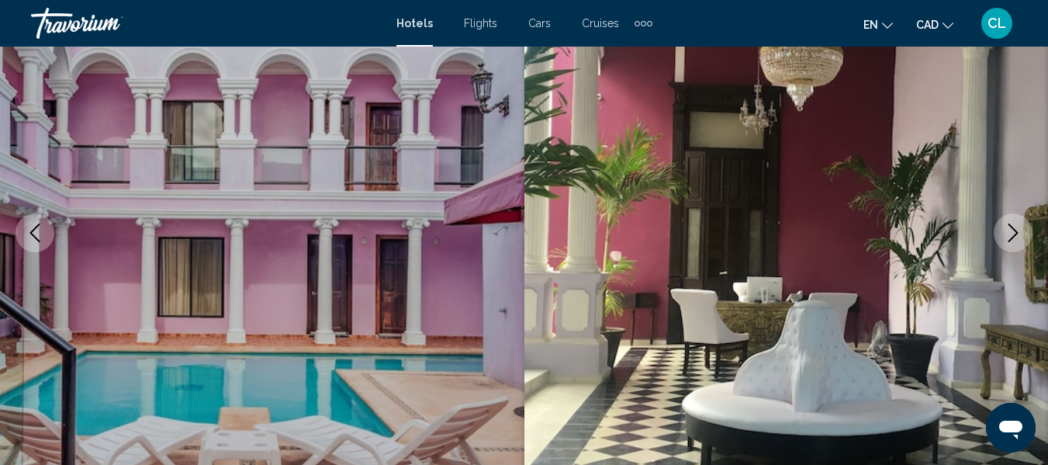
click at [1017, 226] on icon "Next image" at bounding box center [1013, 232] width 19 height 19
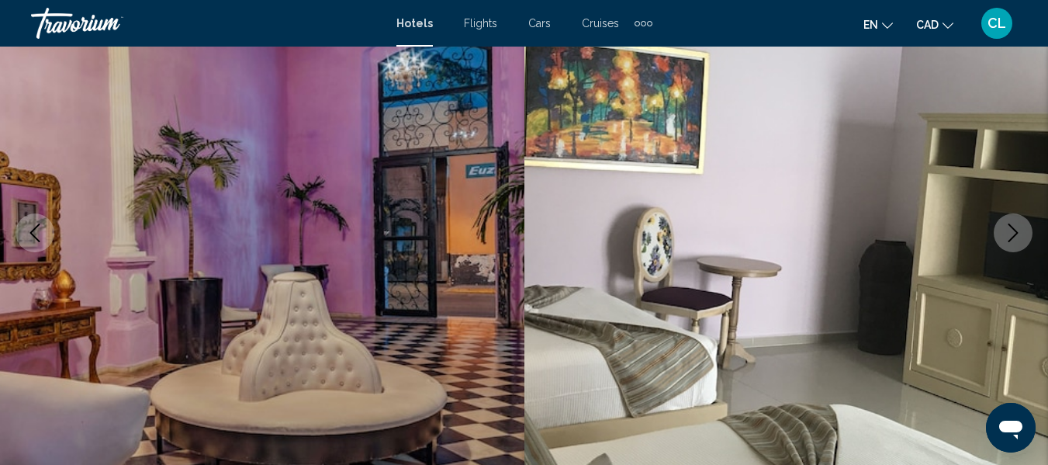
click at [1017, 226] on icon "Next image" at bounding box center [1013, 232] width 19 height 19
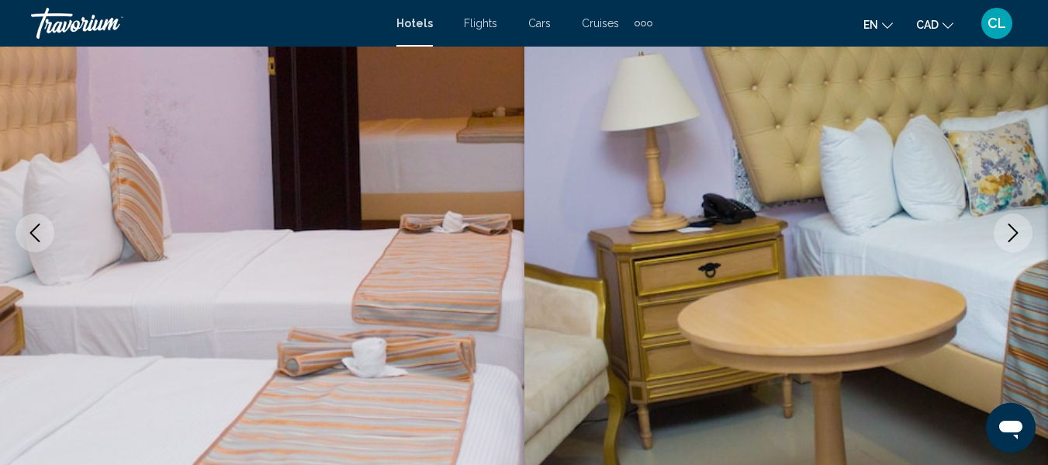
click at [1017, 226] on icon "Next image" at bounding box center [1013, 232] width 19 height 19
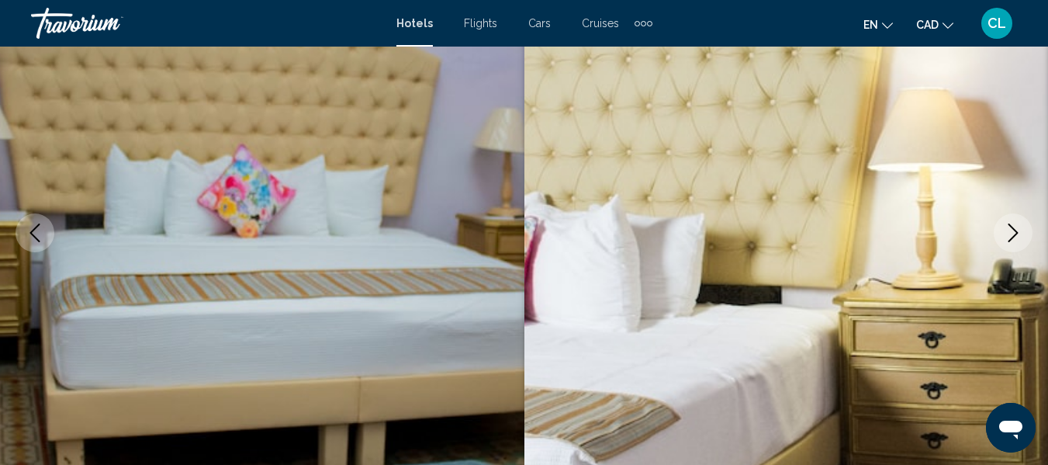
click at [1017, 226] on icon "Next image" at bounding box center [1013, 232] width 19 height 19
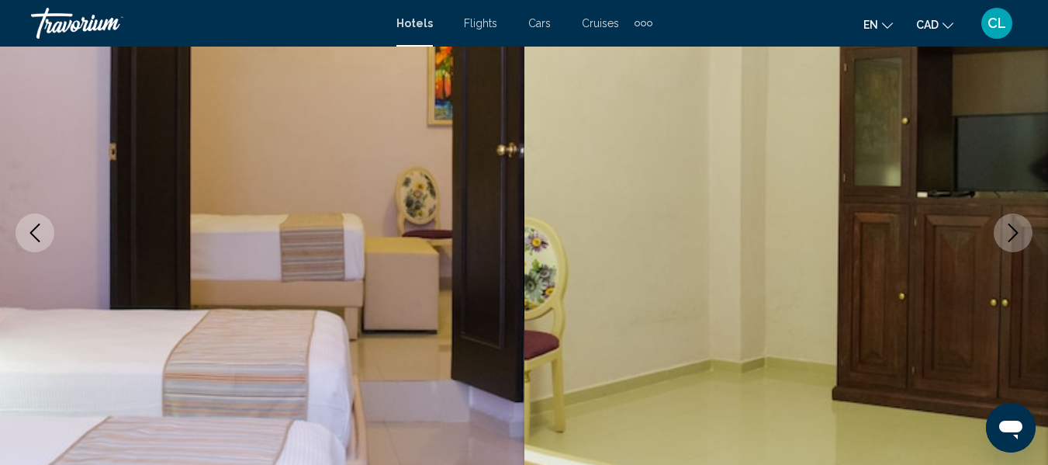
click at [1017, 226] on icon "Next image" at bounding box center [1013, 232] width 19 height 19
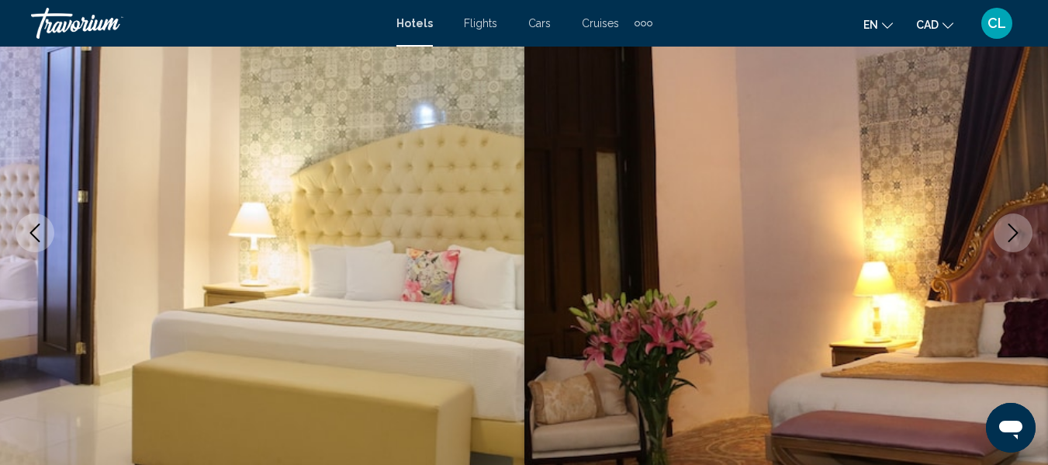
click at [1017, 226] on icon "Next image" at bounding box center [1013, 232] width 19 height 19
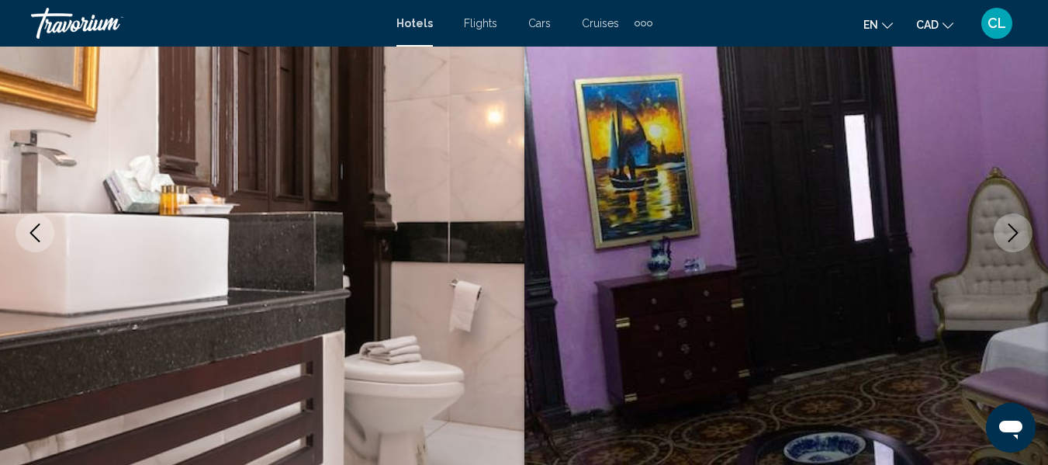
click at [1017, 226] on icon "Next image" at bounding box center [1013, 232] width 19 height 19
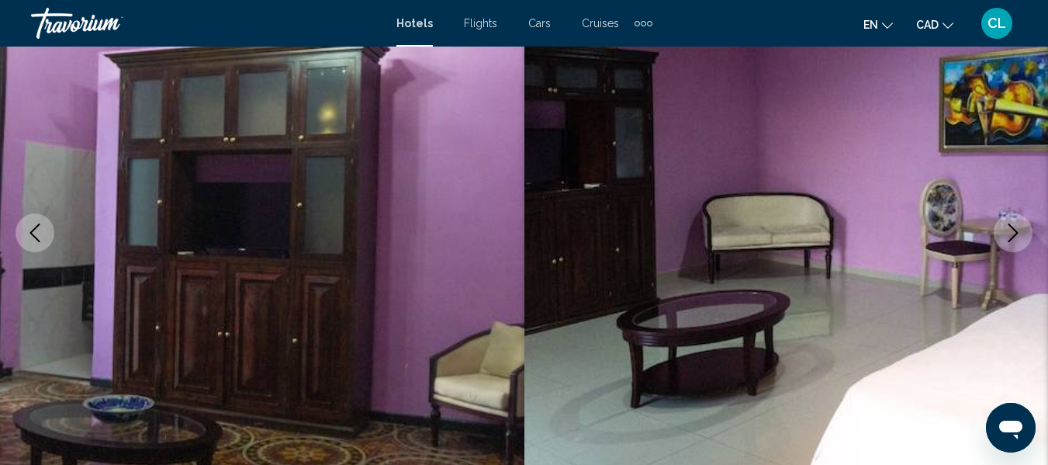
click at [1017, 226] on icon "Next image" at bounding box center [1013, 232] width 19 height 19
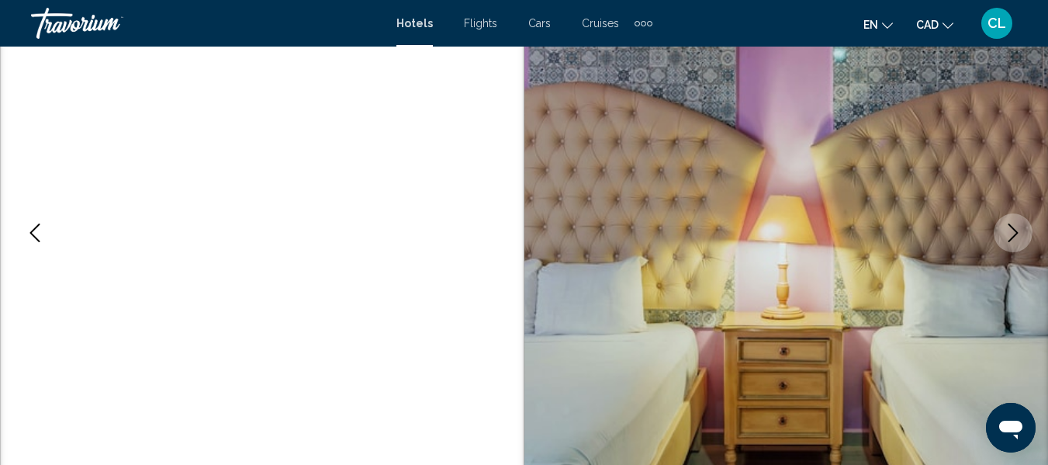
click at [1017, 226] on icon "Next image" at bounding box center [1013, 232] width 19 height 19
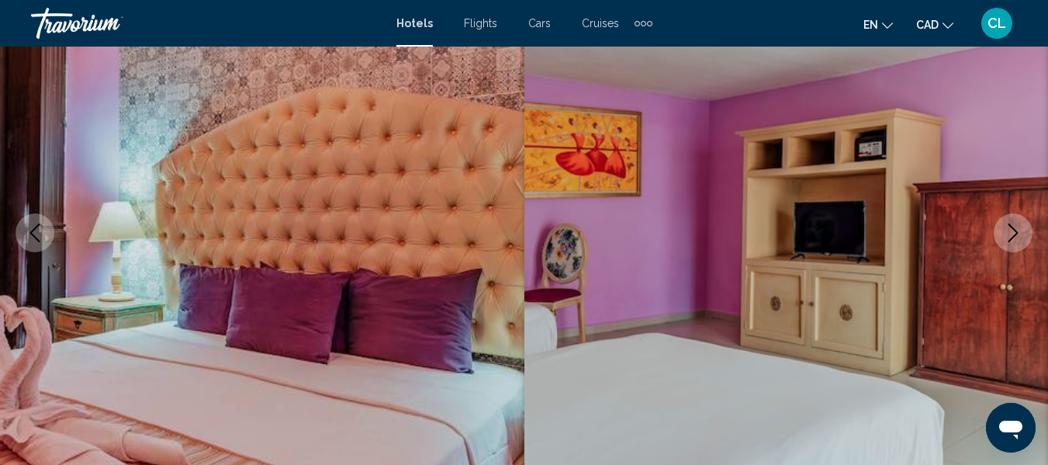
click at [1017, 226] on icon "Next image" at bounding box center [1013, 232] width 19 height 19
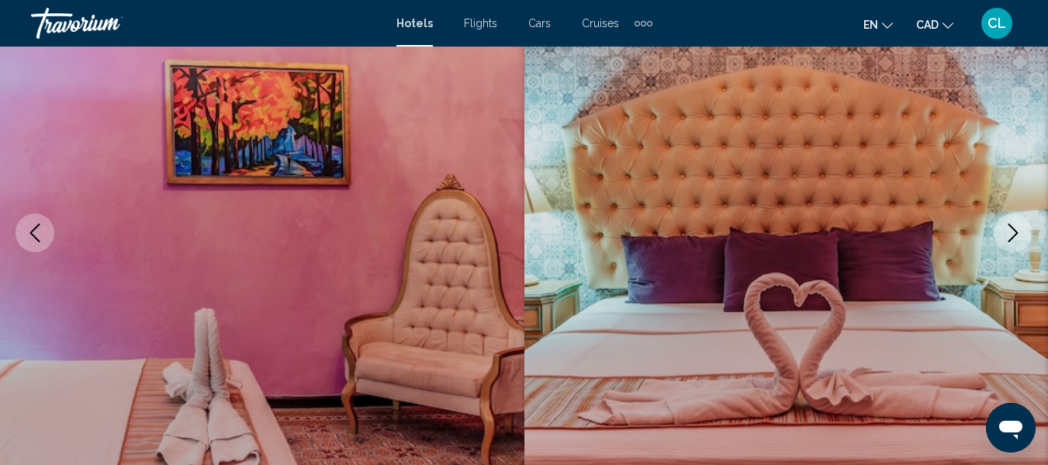
click at [1017, 226] on icon "Next image" at bounding box center [1013, 232] width 19 height 19
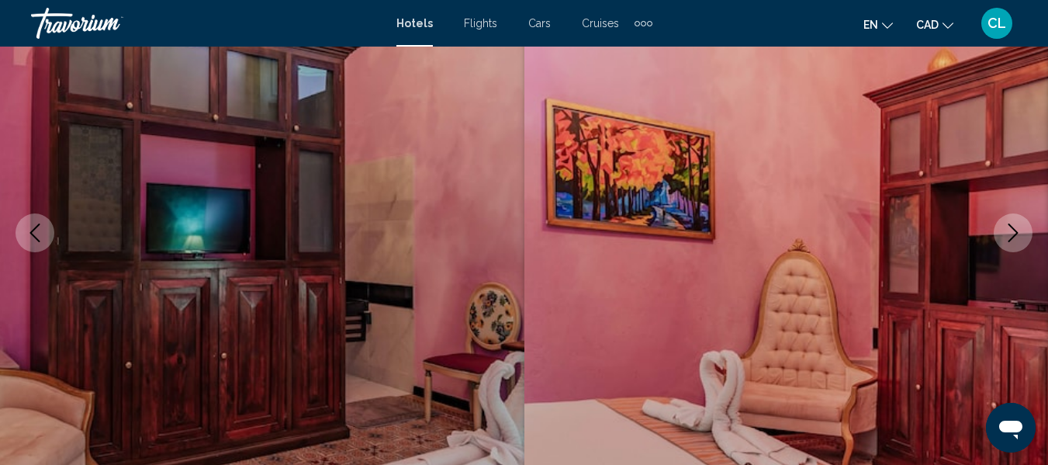
click at [1017, 226] on icon "Next image" at bounding box center [1013, 232] width 19 height 19
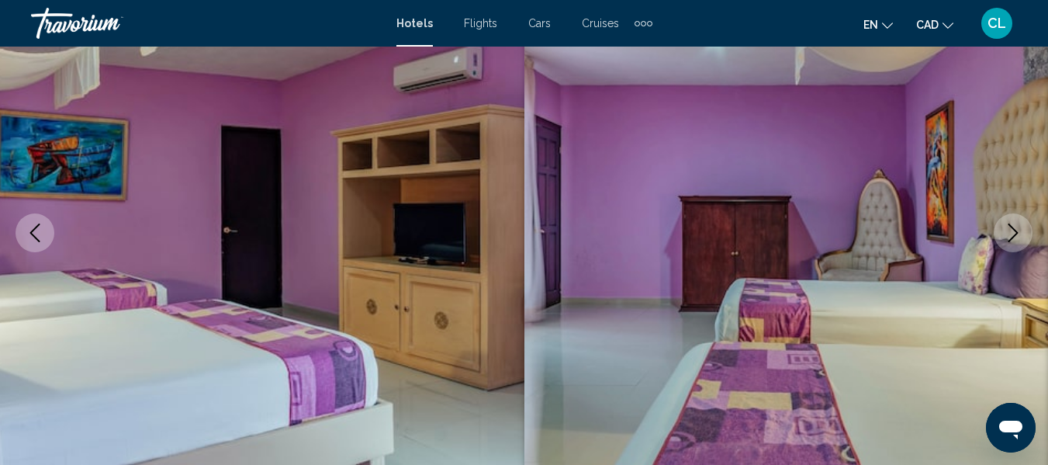
click at [1017, 226] on icon "Next image" at bounding box center [1013, 232] width 19 height 19
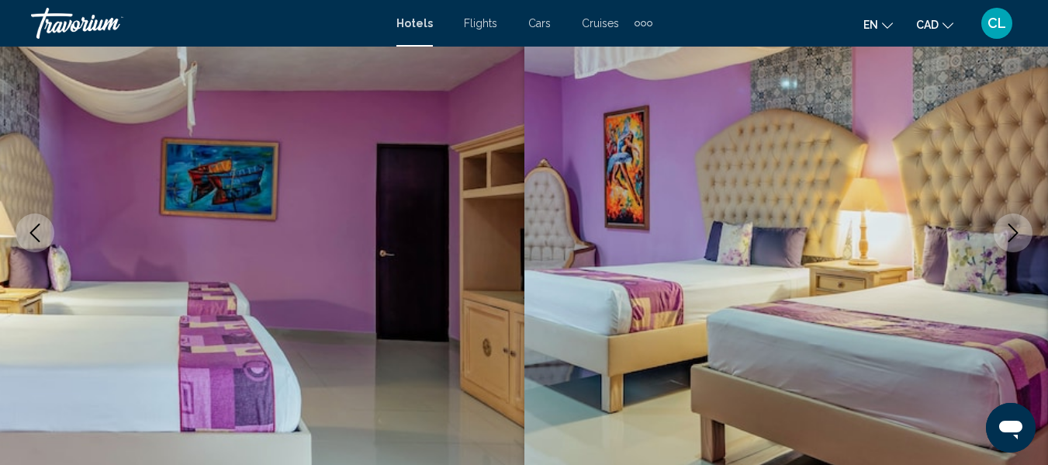
click at [1017, 226] on icon "Next image" at bounding box center [1013, 232] width 19 height 19
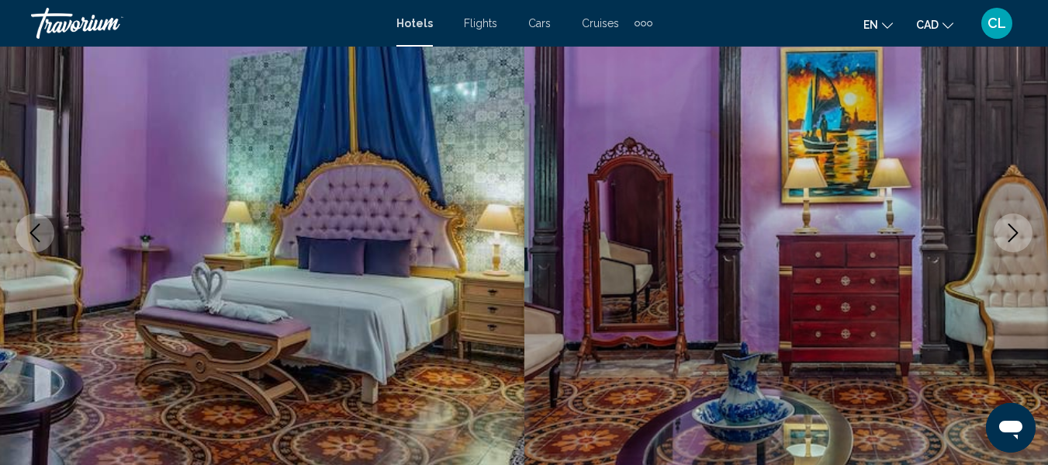
click at [1010, 225] on icon "Next image" at bounding box center [1013, 232] width 10 height 19
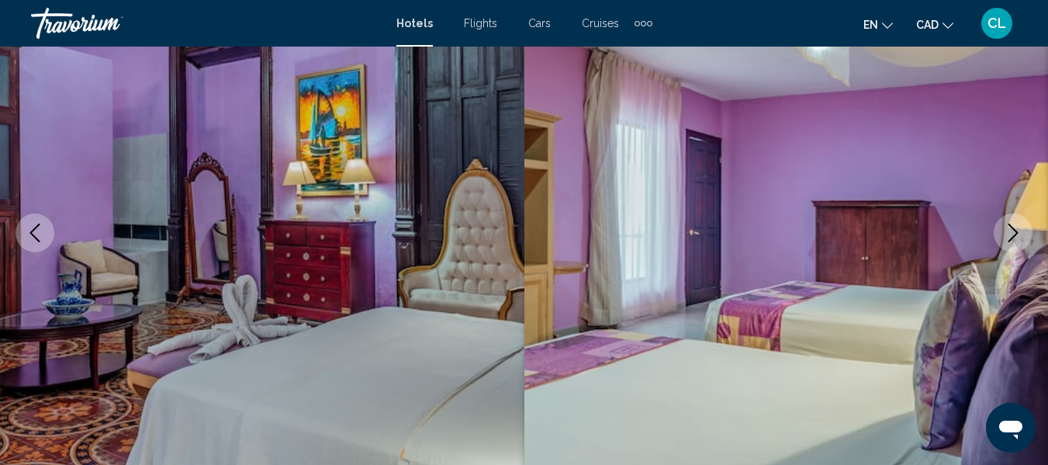
click at [1010, 225] on icon "Next image" at bounding box center [1013, 232] width 10 height 19
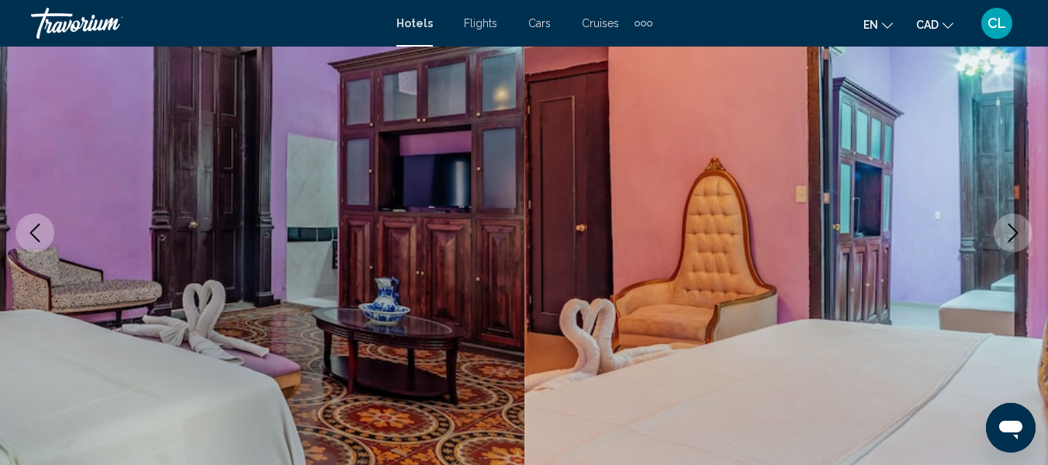
click at [1010, 225] on icon "Next image" at bounding box center [1013, 232] width 10 height 19
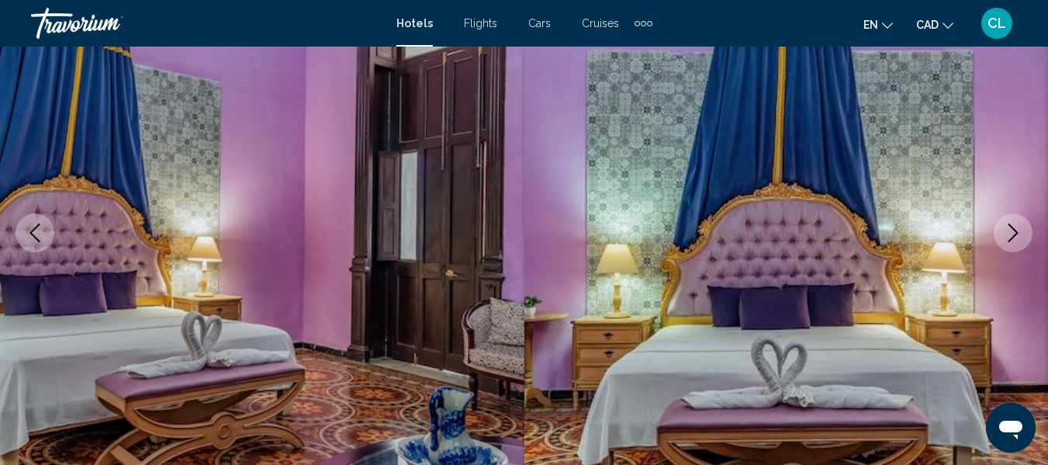
click at [1010, 225] on icon "Next image" at bounding box center [1013, 232] width 10 height 19
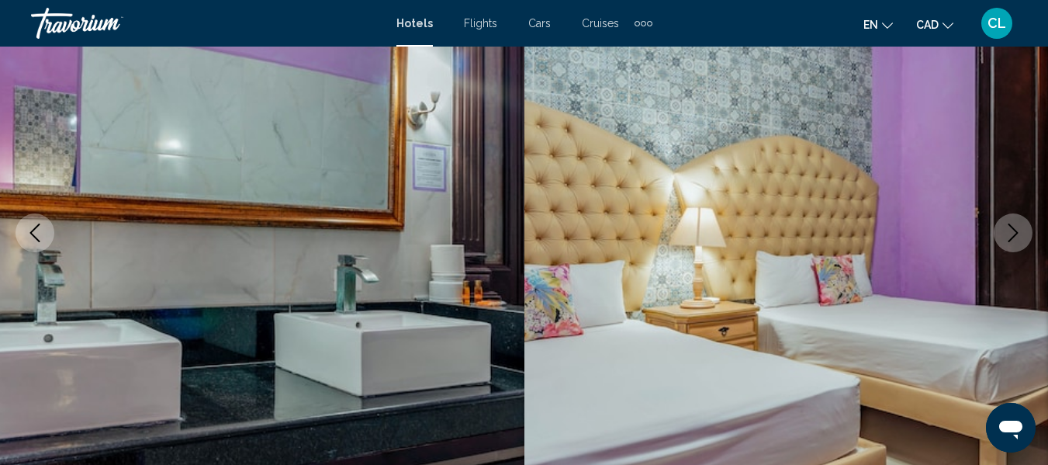
click at [1010, 225] on icon "Next image" at bounding box center [1013, 232] width 10 height 19
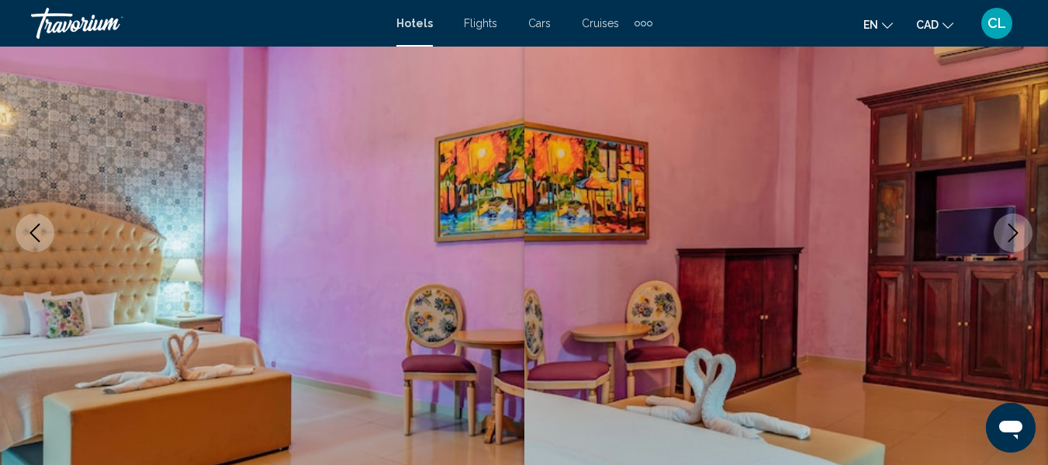
click at [1010, 225] on icon "Next image" at bounding box center [1013, 232] width 10 height 19
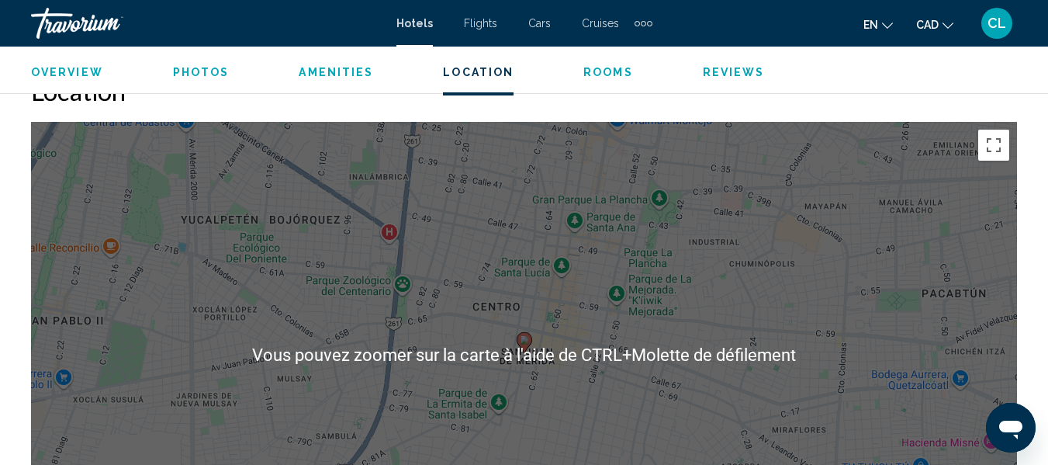
scroll to position [1734, 0]
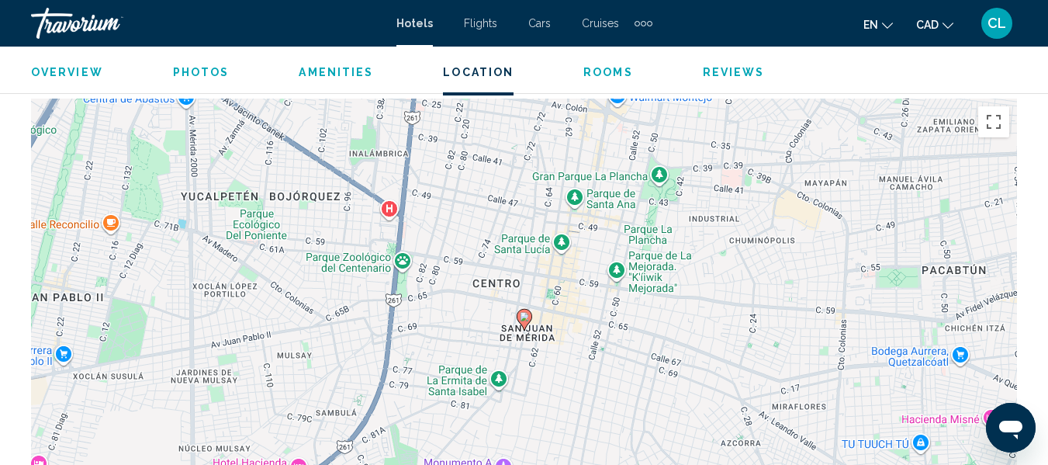
click at [522, 322] on icon "Main content" at bounding box center [524, 319] width 14 height 20
click at [524, 318] on image "Main content" at bounding box center [524, 316] width 9 height 9
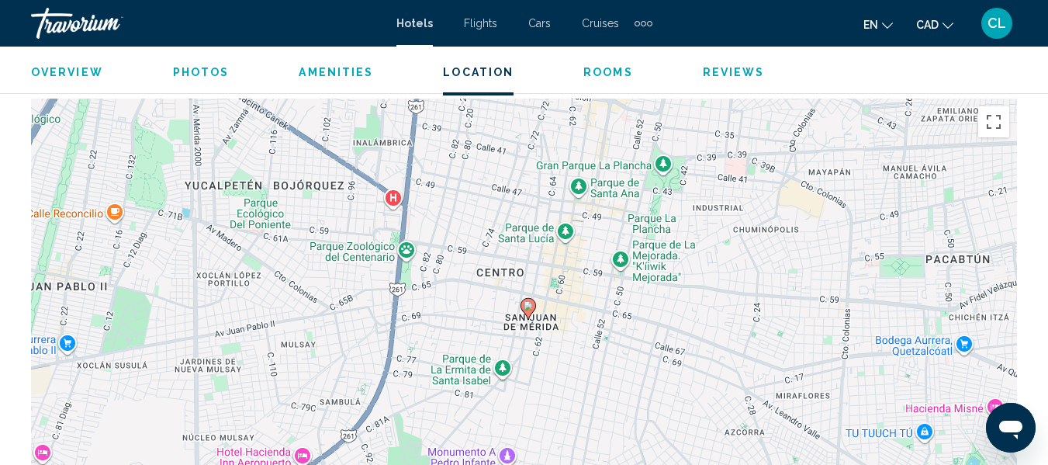
drag, startPoint x: 587, startPoint y: 387, endPoint x: 599, endPoint y: 368, distance: 22.0
click at [593, 372] on div "Pour activer le glissement avec le clavier, appuyez sur Alt+Entrée. Une fois ce…" at bounding box center [524, 331] width 986 height 465
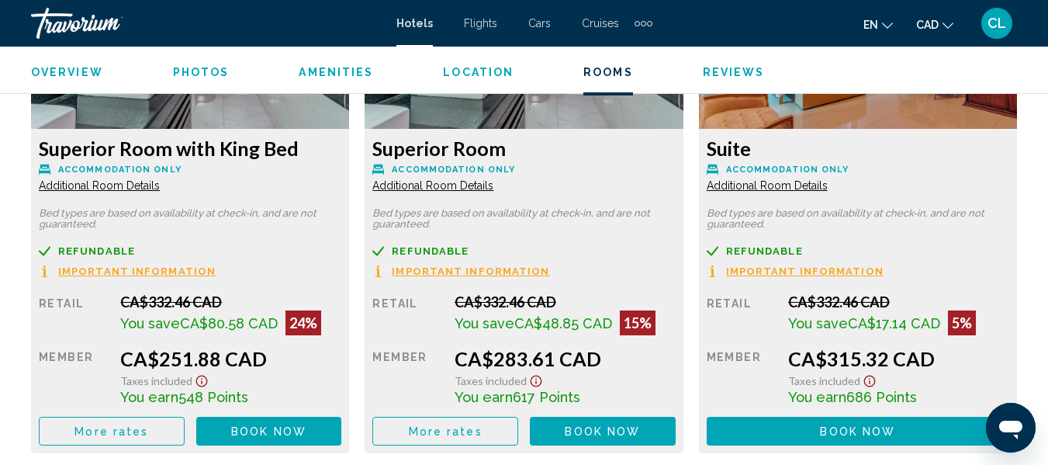
scroll to position [2509, 0]
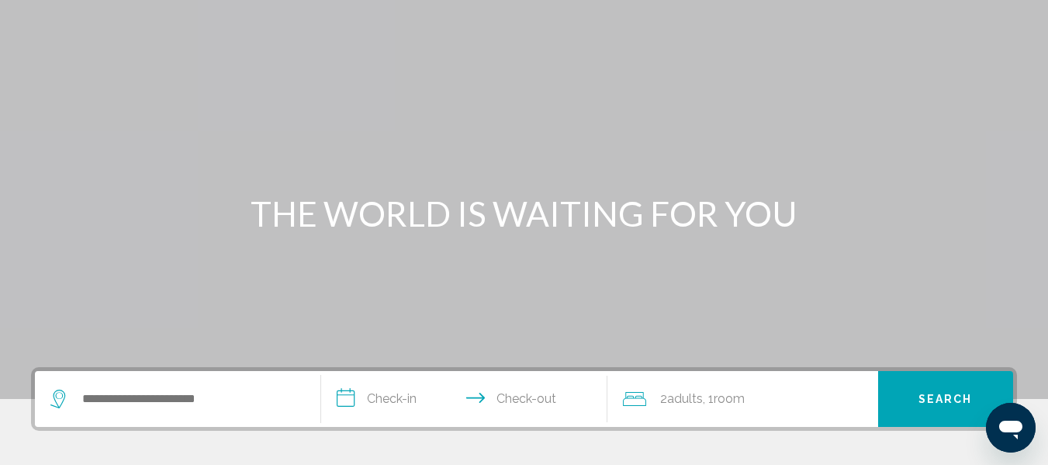
scroll to position [155, 0]
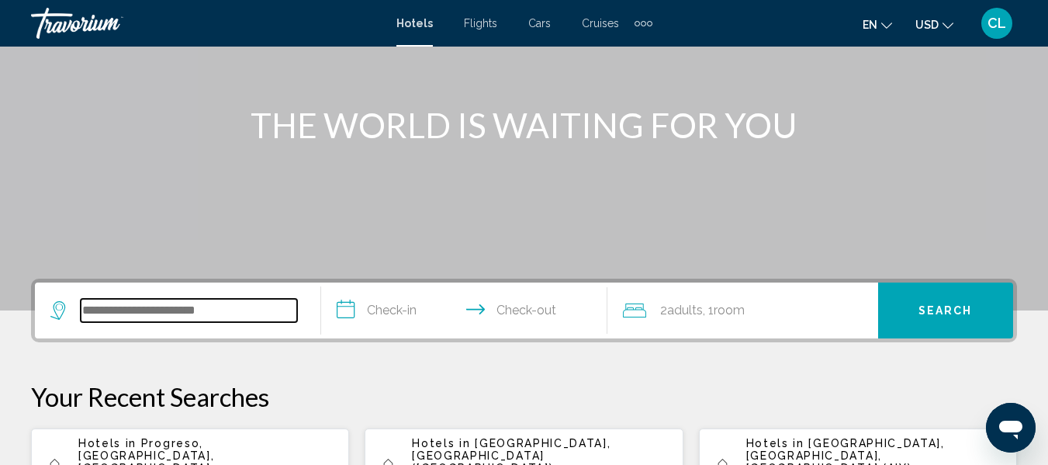
click at [95, 312] on input "Search widget" at bounding box center [189, 310] width 216 height 23
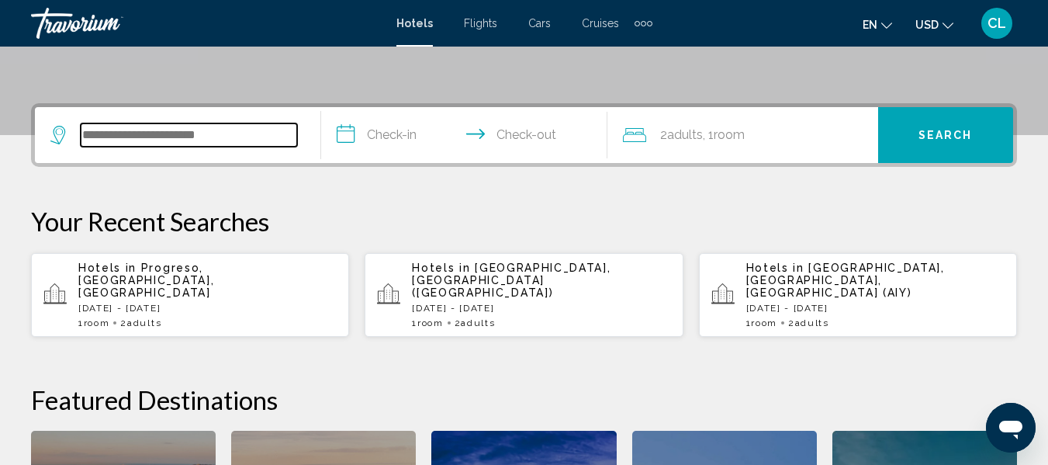
scroll to position [383, 0]
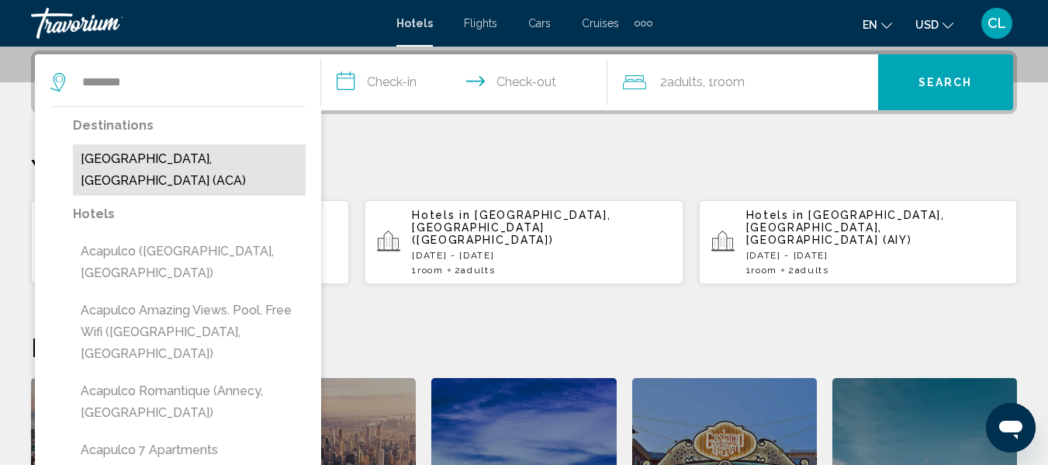
click at [161, 155] on button "[GEOGRAPHIC_DATA], [GEOGRAPHIC_DATA] (ACA)" at bounding box center [189, 169] width 233 height 51
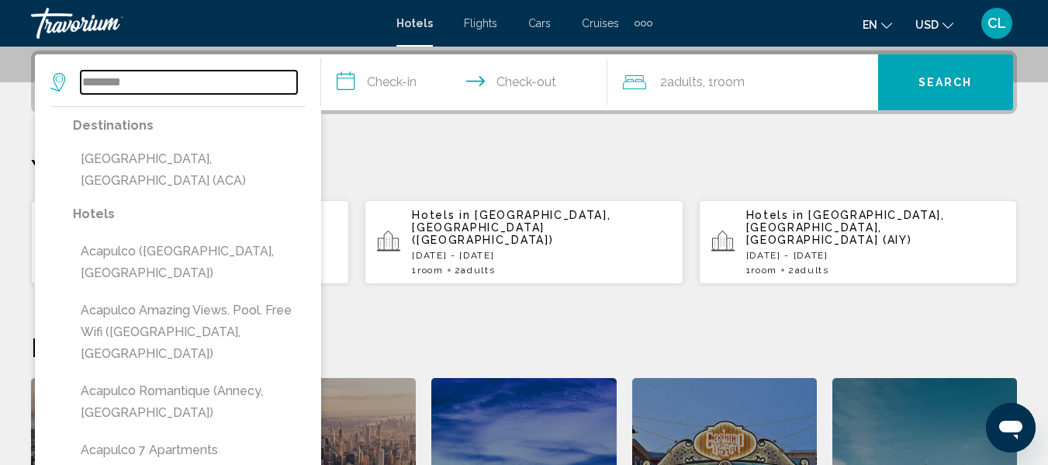
type input "**********"
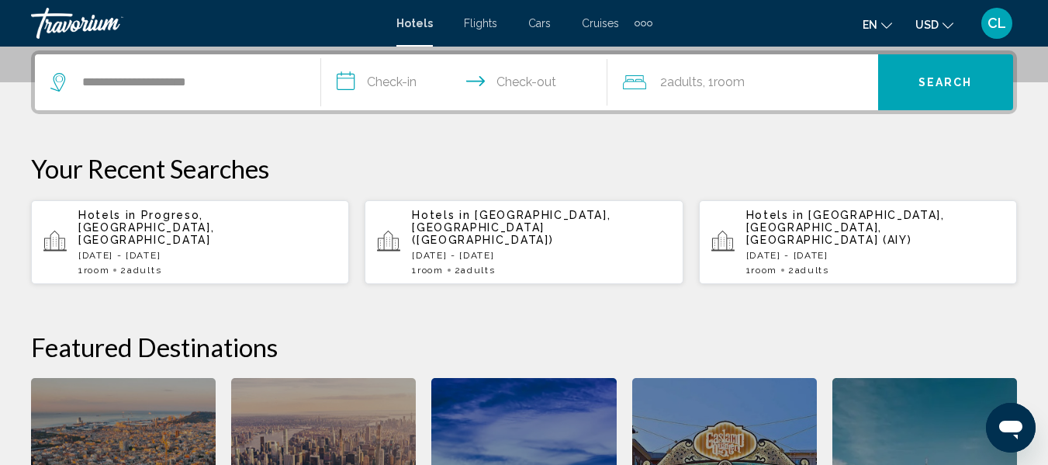
click at [343, 82] on input "**********" at bounding box center [467, 84] width 292 height 60
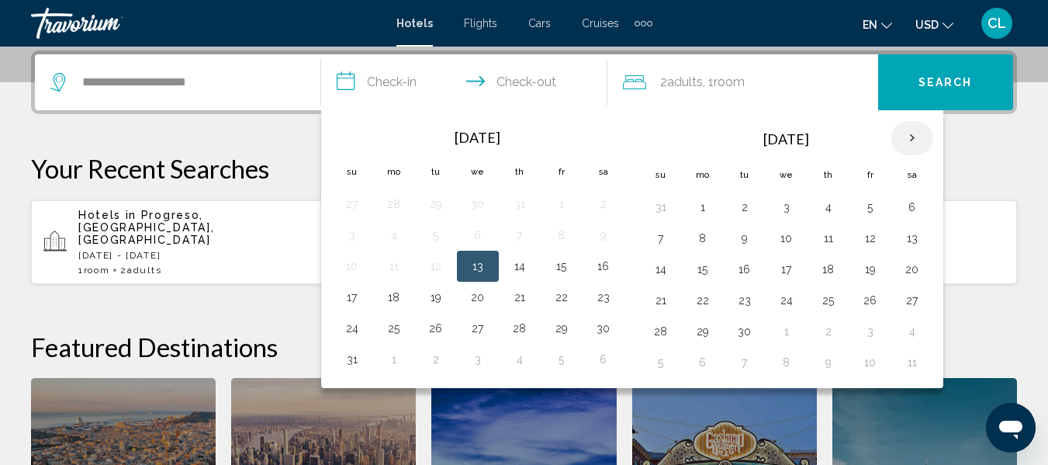
click at [913, 133] on th "Next month" at bounding box center [912, 138] width 42 height 34
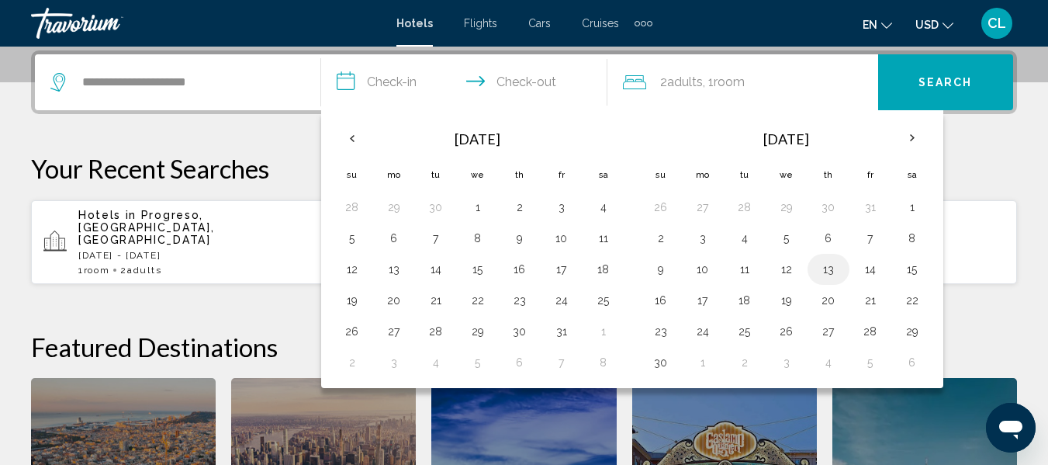
click at [824, 267] on button "13" at bounding box center [828, 269] width 25 height 22
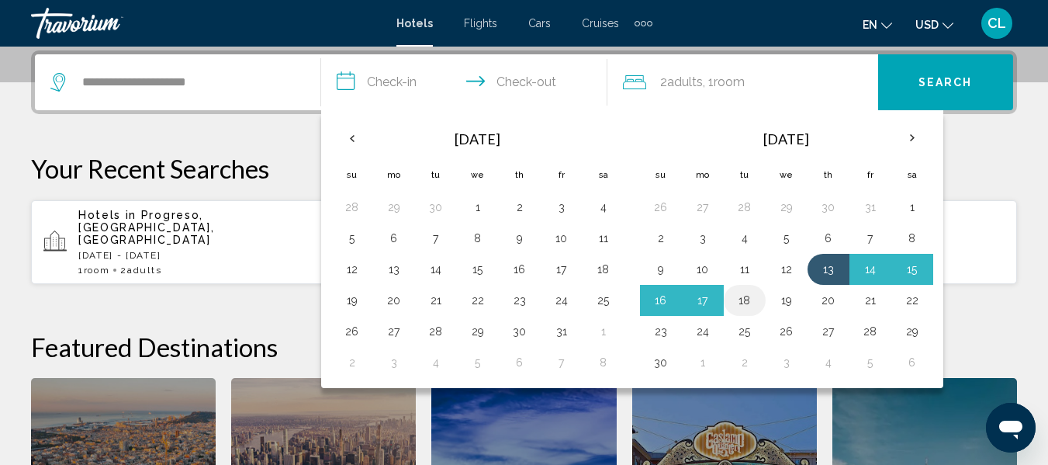
click at [745, 297] on button "18" at bounding box center [744, 300] width 25 height 22
type input "**********"
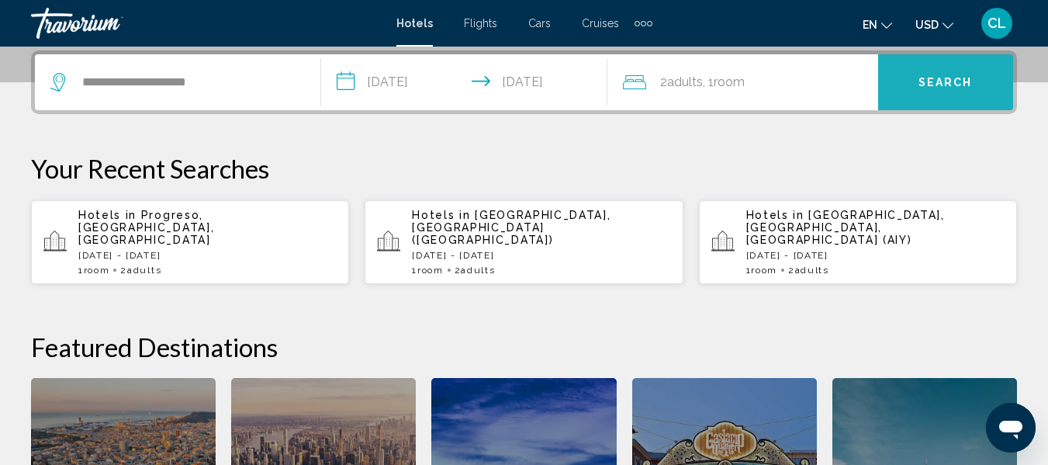
click at [934, 81] on span "Search" at bounding box center [945, 83] width 54 height 12
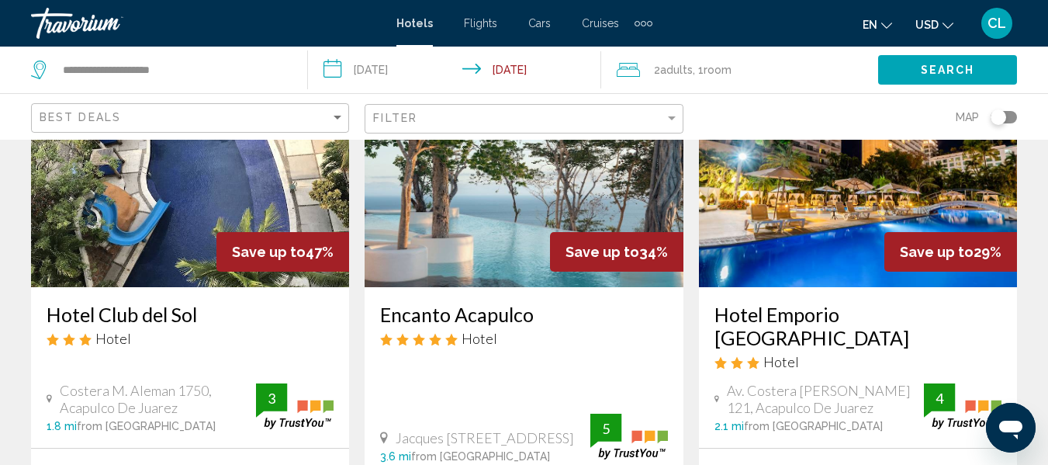
scroll to position [233, 0]
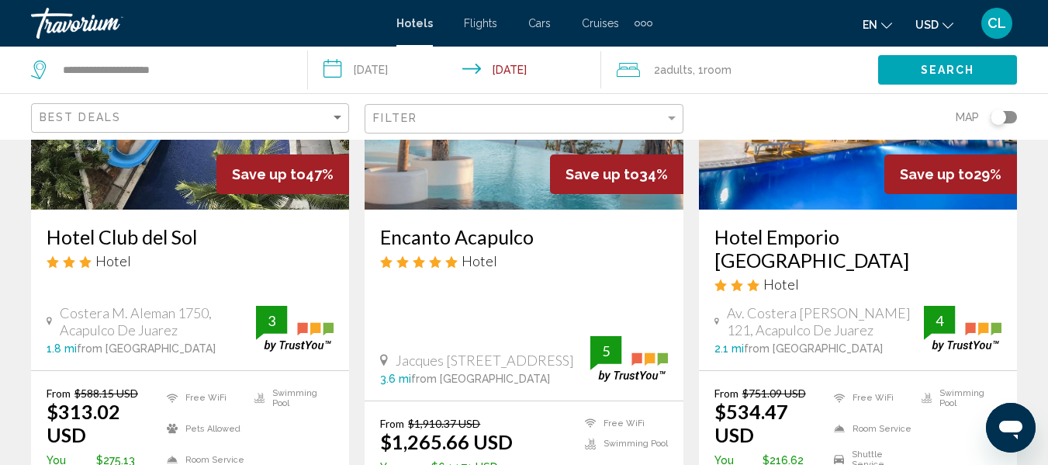
click at [932, 17] on button "USD USD ($) MXN (Mex$) CAD (Can$) GBP (£) EUR (€) AUD (A$) NZD (NZ$) CNY (CN¥)" at bounding box center [934, 24] width 38 height 22
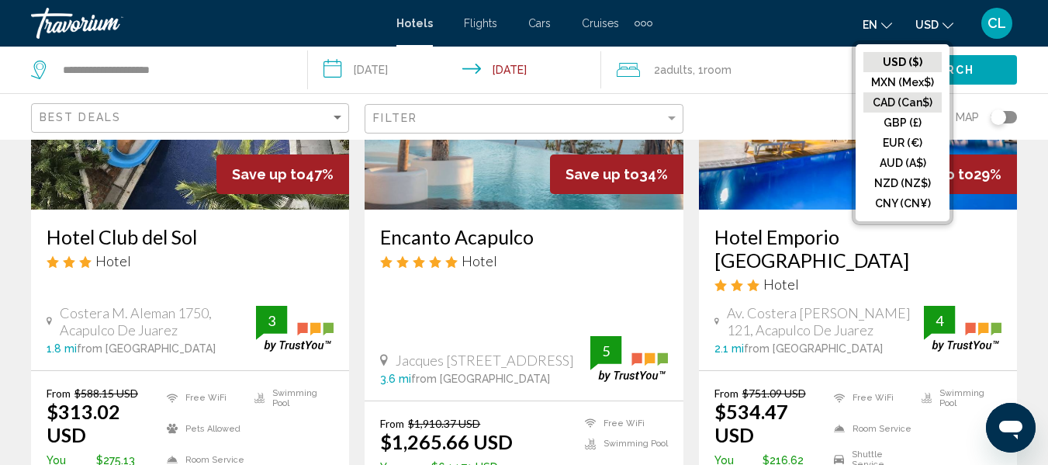
click at [900, 99] on button "CAD (Can$)" at bounding box center [902, 102] width 78 height 20
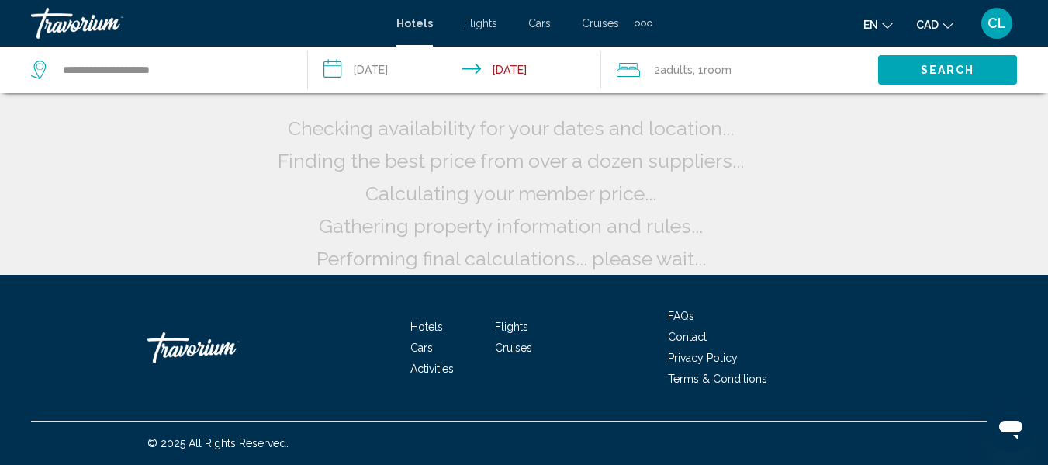
scroll to position [45, 0]
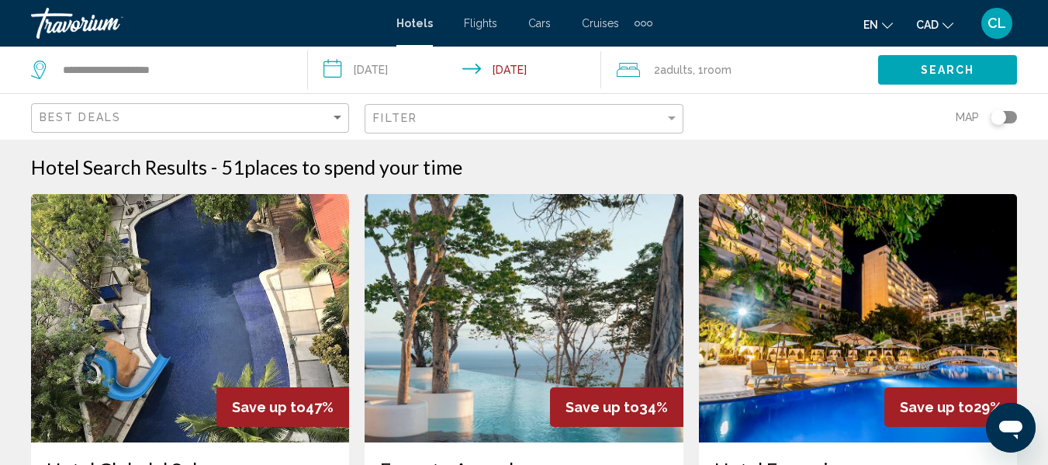
click at [339, 67] on input "**********" at bounding box center [457, 72] width 299 height 51
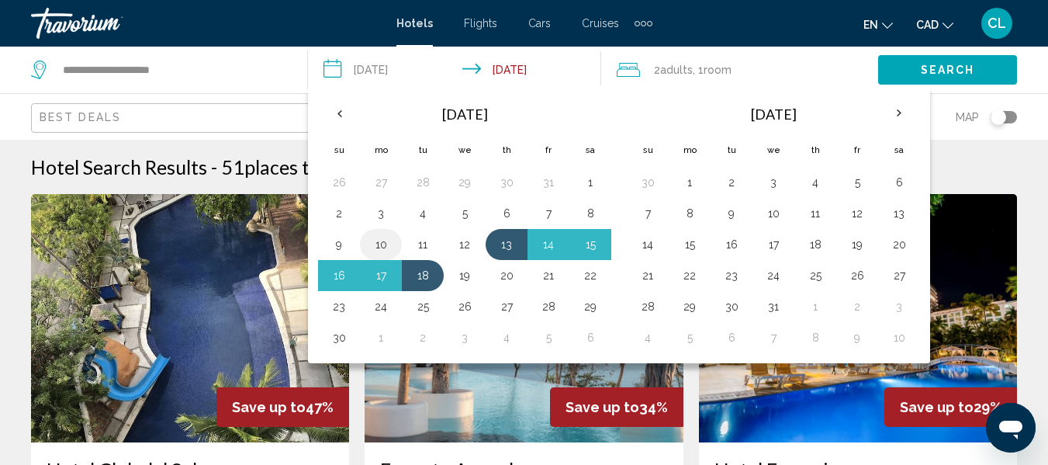
click at [382, 244] on button "10" at bounding box center [380, 244] width 25 height 22
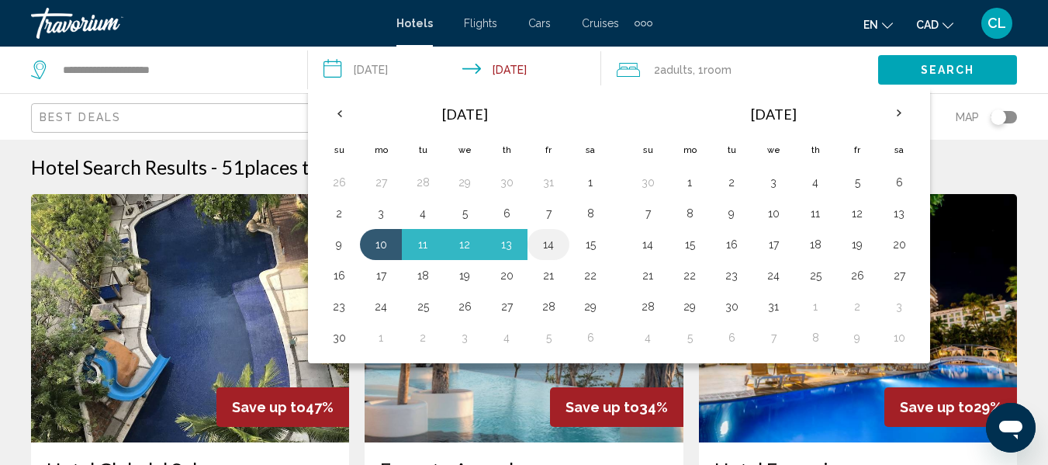
click at [547, 247] on button "14" at bounding box center [548, 244] width 25 height 22
type input "**********"
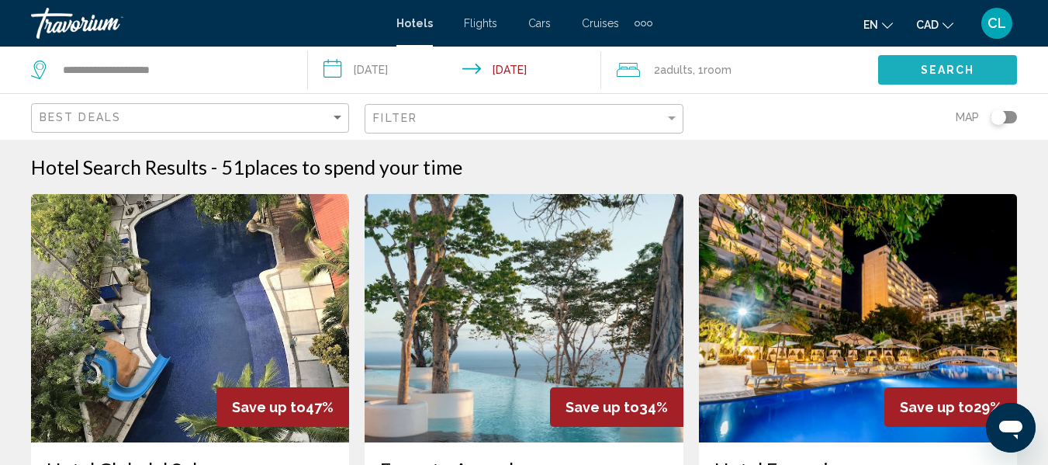
click at [900, 63] on button "Search" at bounding box center [947, 69] width 139 height 29
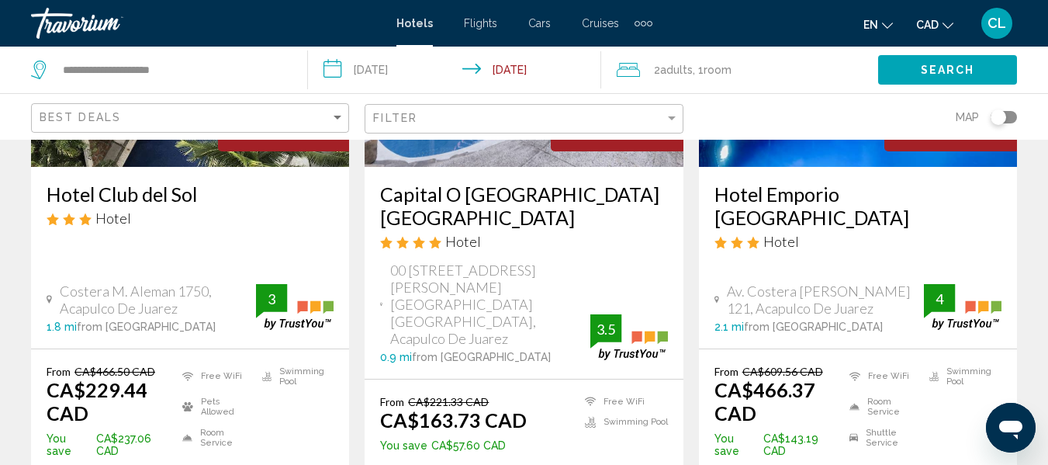
scroll to position [310, 0]
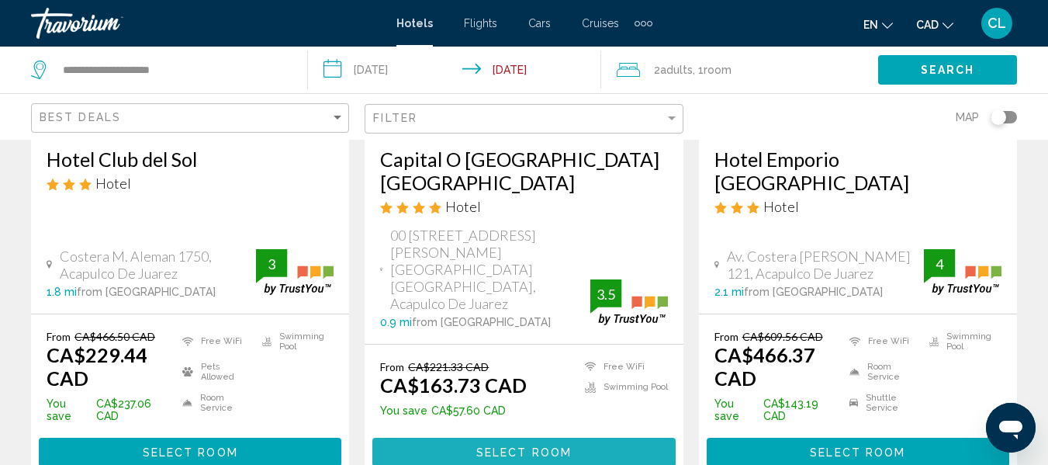
click at [519, 437] on button "Select Room" at bounding box center [523, 451] width 302 height 29
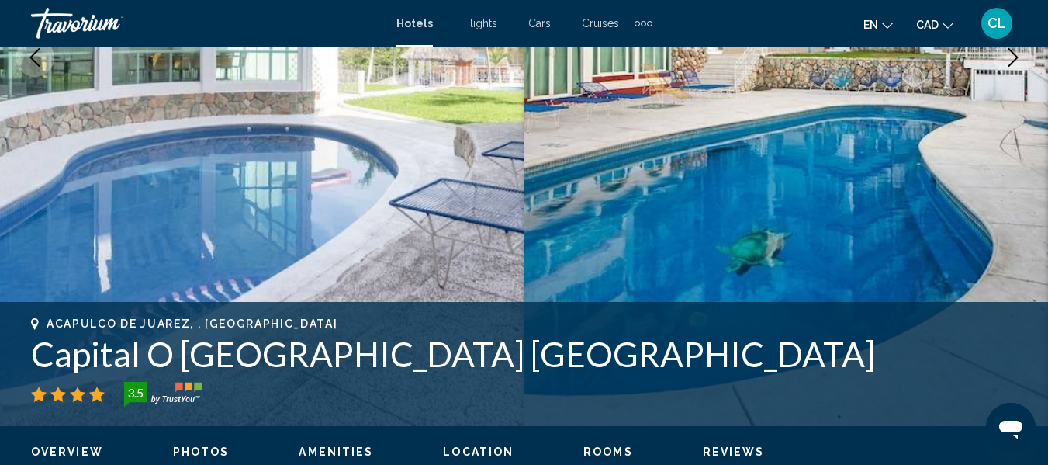
scroll to position [416, 0]
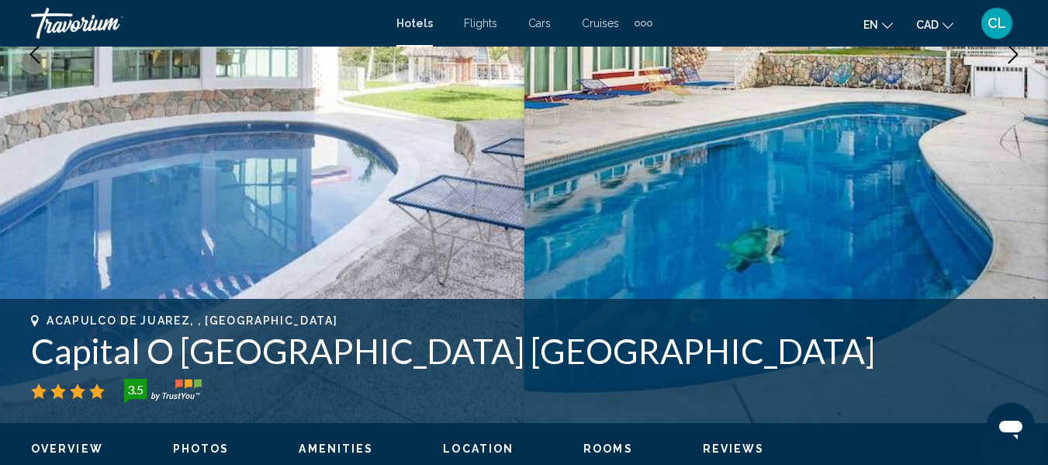
drag, startPoint x: 0, startPoint y: 488, endPoint x: 0, endPoint y: 501, distance: 13.2
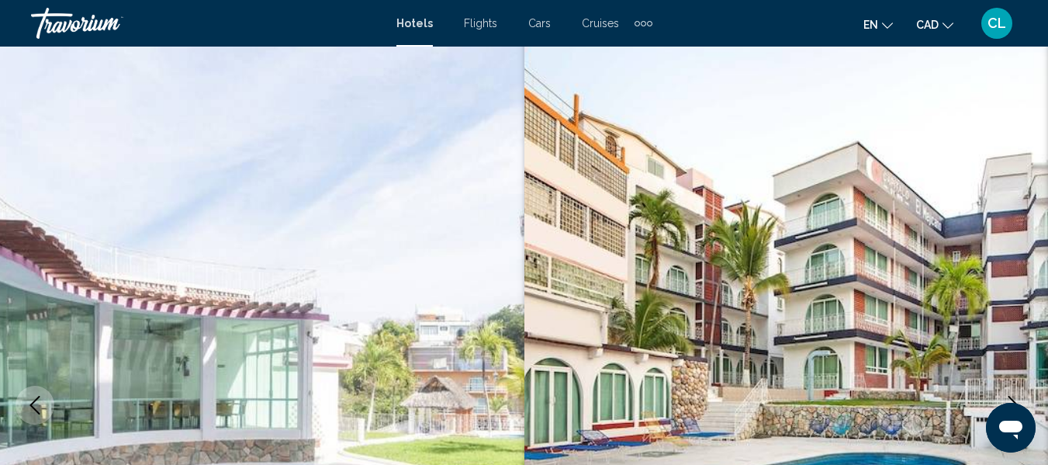
scroll to position [0, 0]
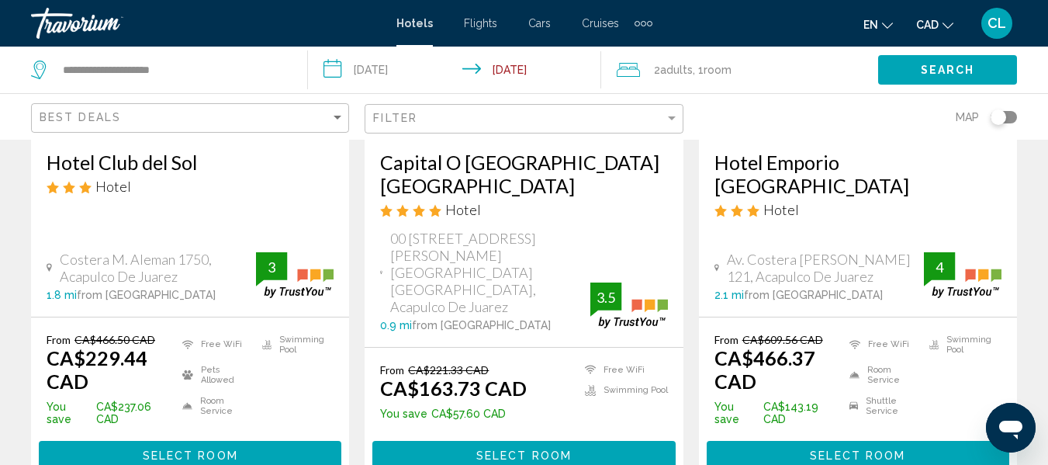
scroll to position [310, 0]
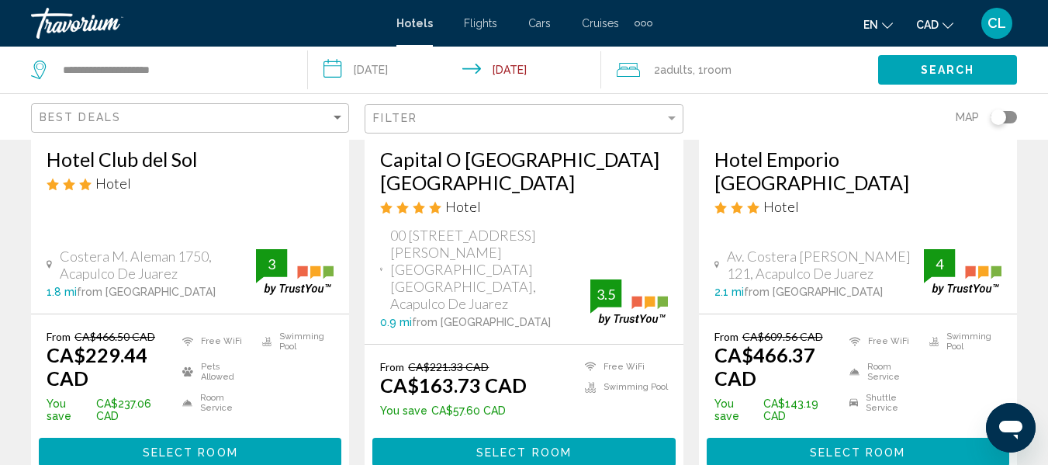
click at [126, 189] on span "Hotel" at bounding box center [113, 183] width 36 height 17
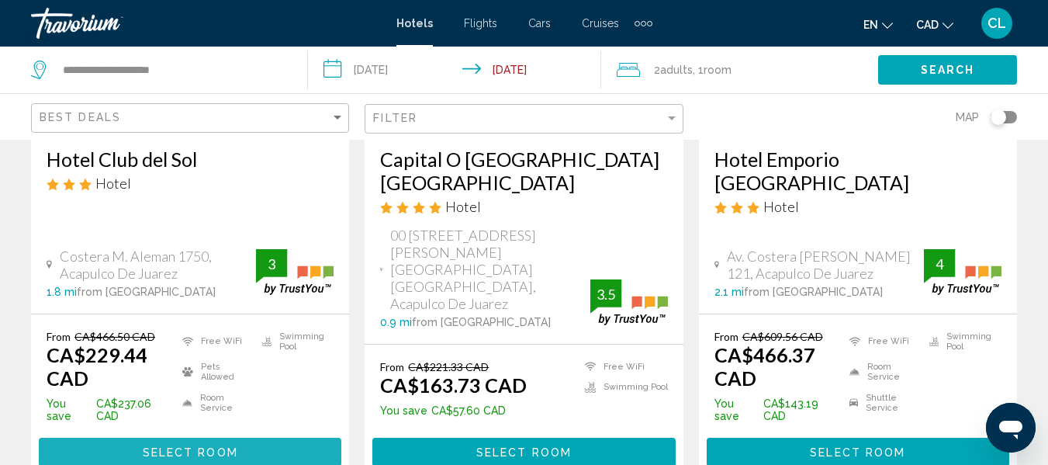
click at [185, 446] on span "Select Room" at bounding box center [190, 452] width 95 height 12
